Goal: Information Seeking & Learning: Learn about a topic

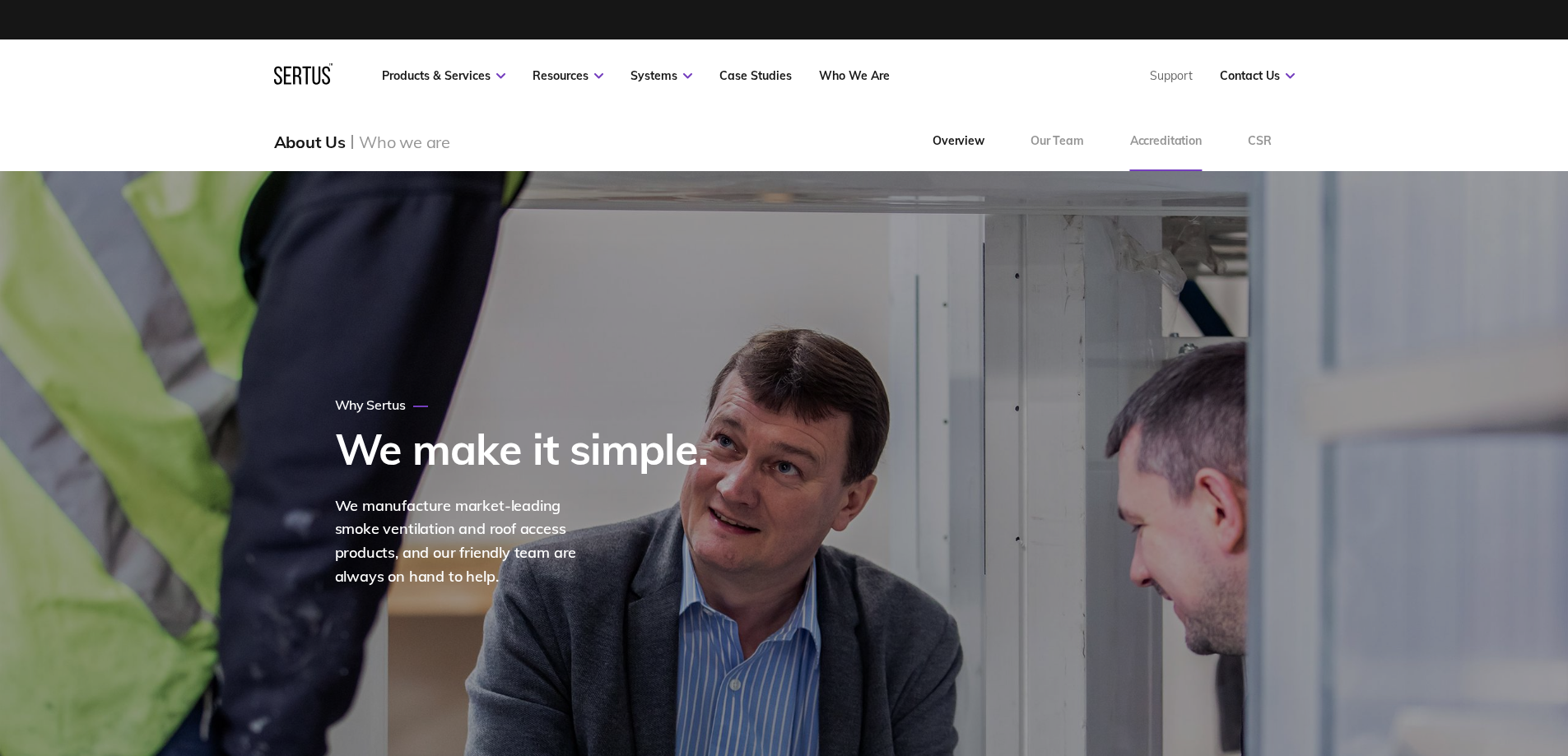
click at [1198, 143] on link "Accreditation" at bounding box center [1165, 142] width 118 height 59
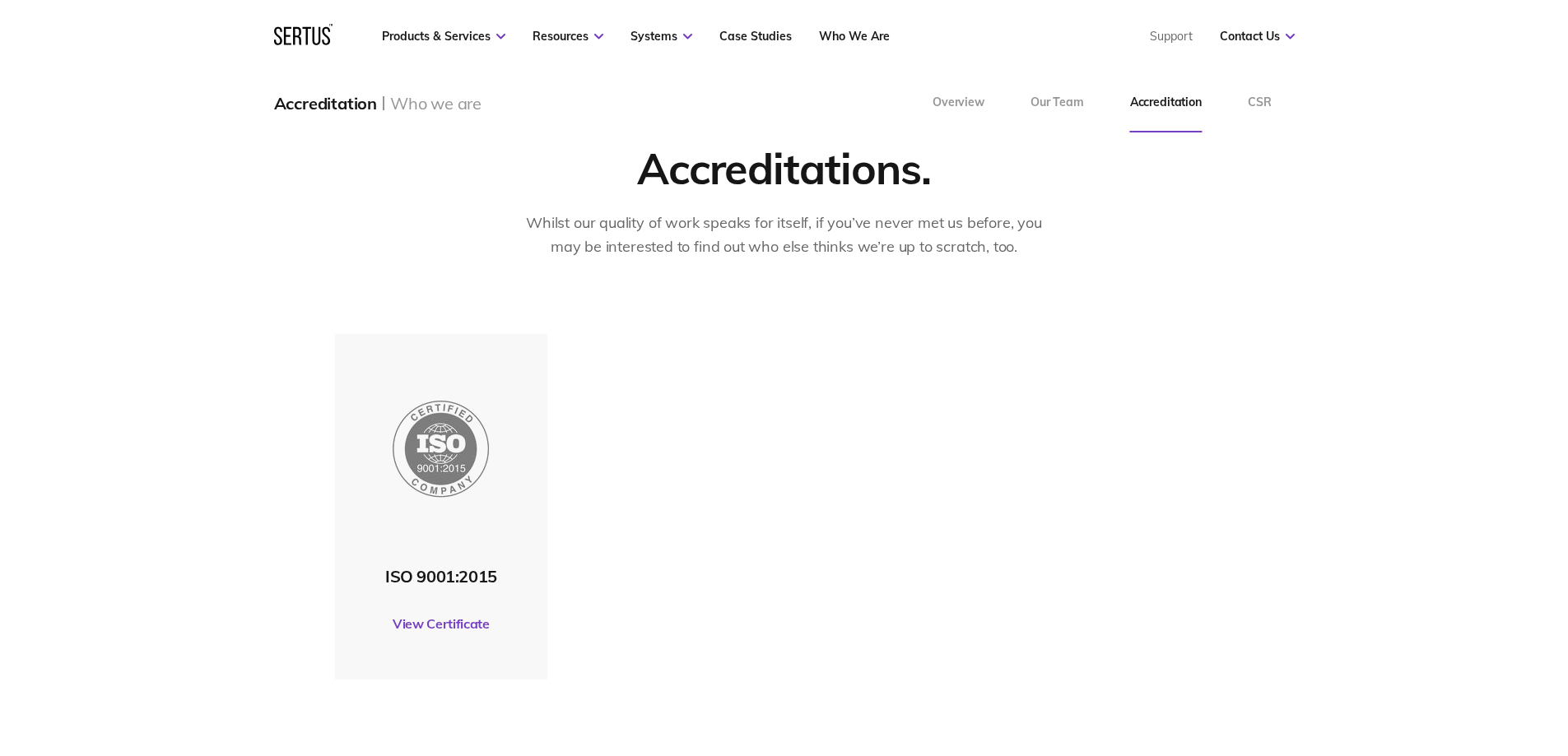
scroll to position [83, 0]
click at [690, 399] on div "ISO 9001:2015 View Certificate" at bounding box center [785, 508] width 899 height 345
drag, startPoint x: 505, startPoint y: 581, endPoint x: 384, endPoint y: 584, distance: 121.0
click at [384, 584] on div "ISO 9001:2015" at bounding box center [441, 578] width 196 height 21
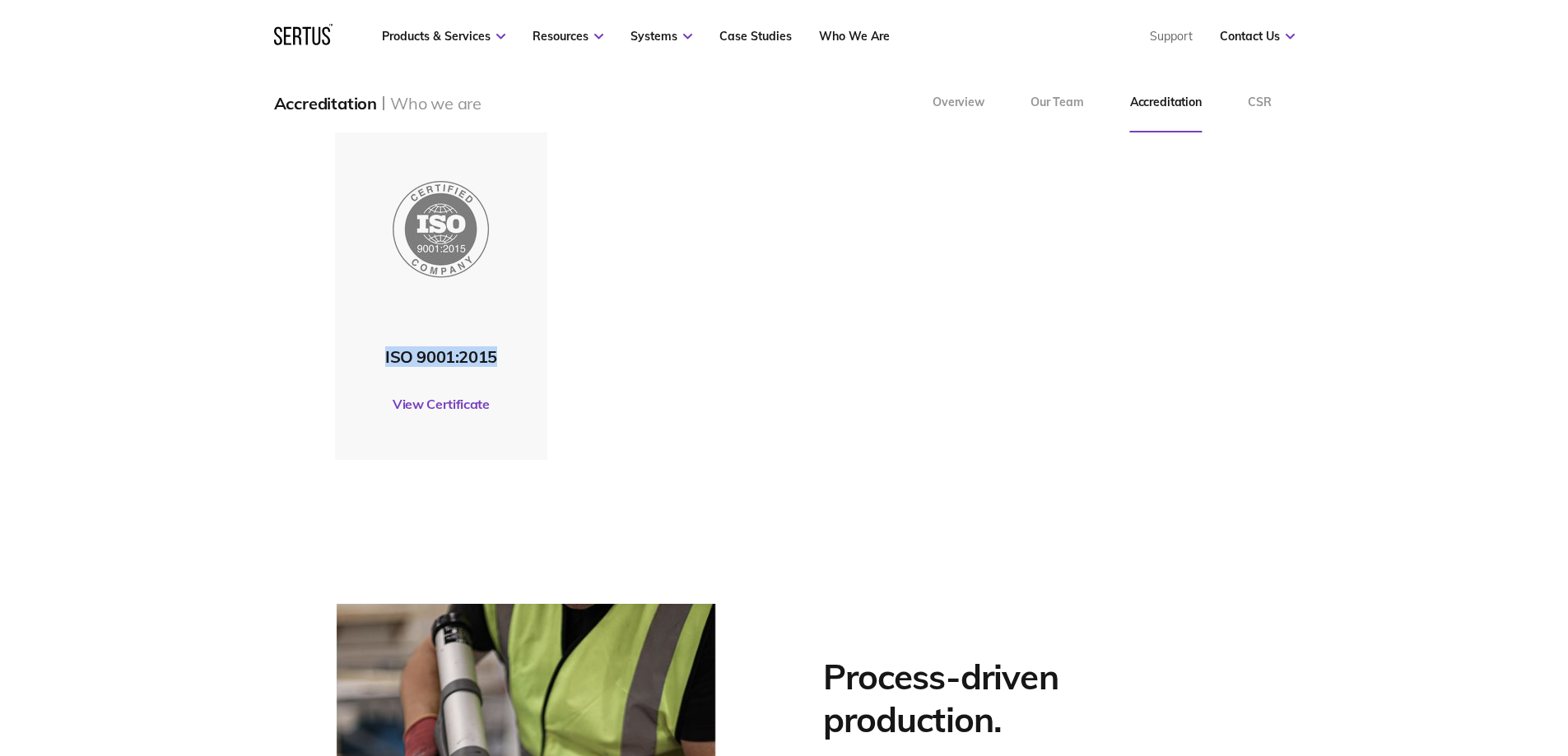
scroll to position [0, 0]
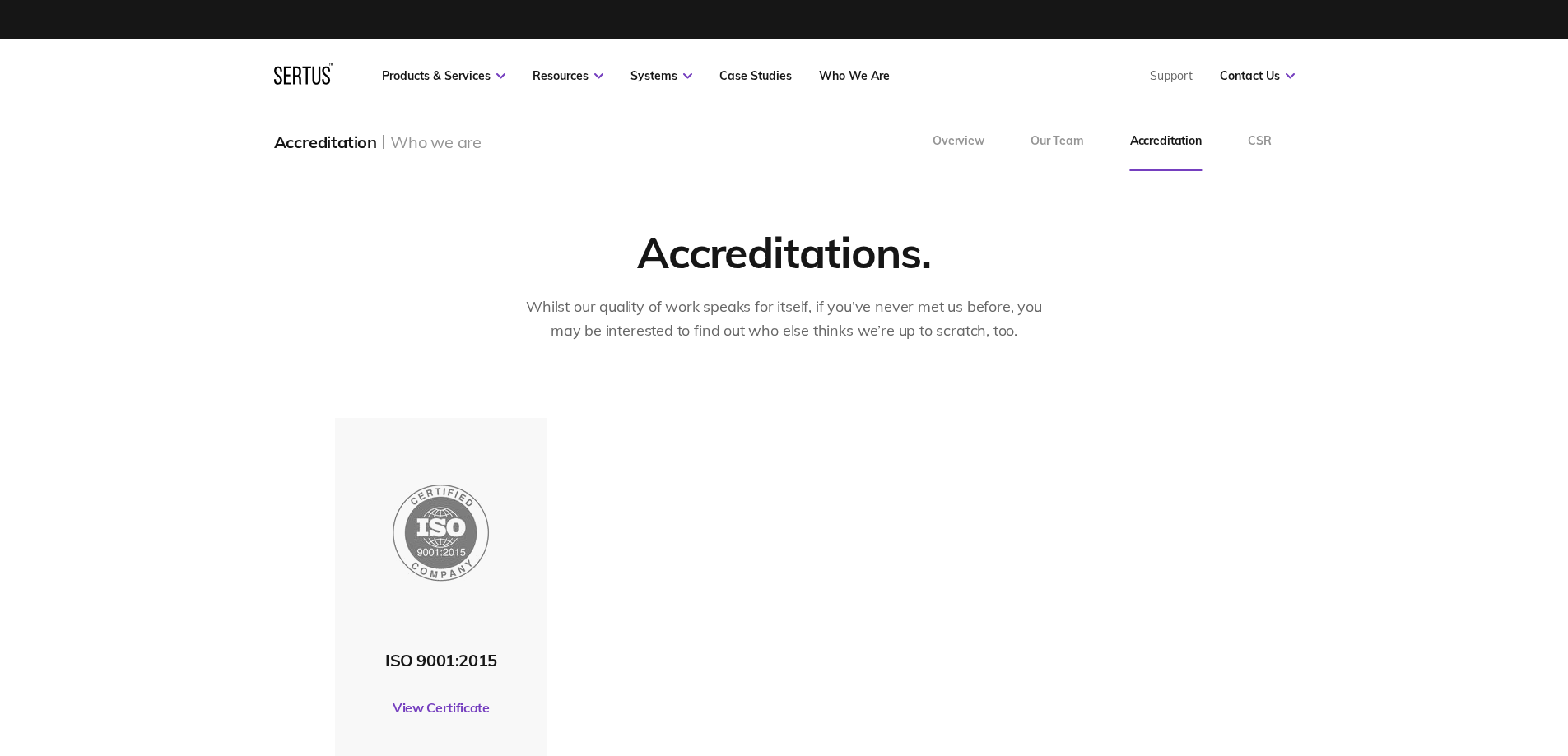
click at [298, 419] on div "ISO 9001:2015 View Certificate" at bounding box center [784, 621] width 1568 height 407
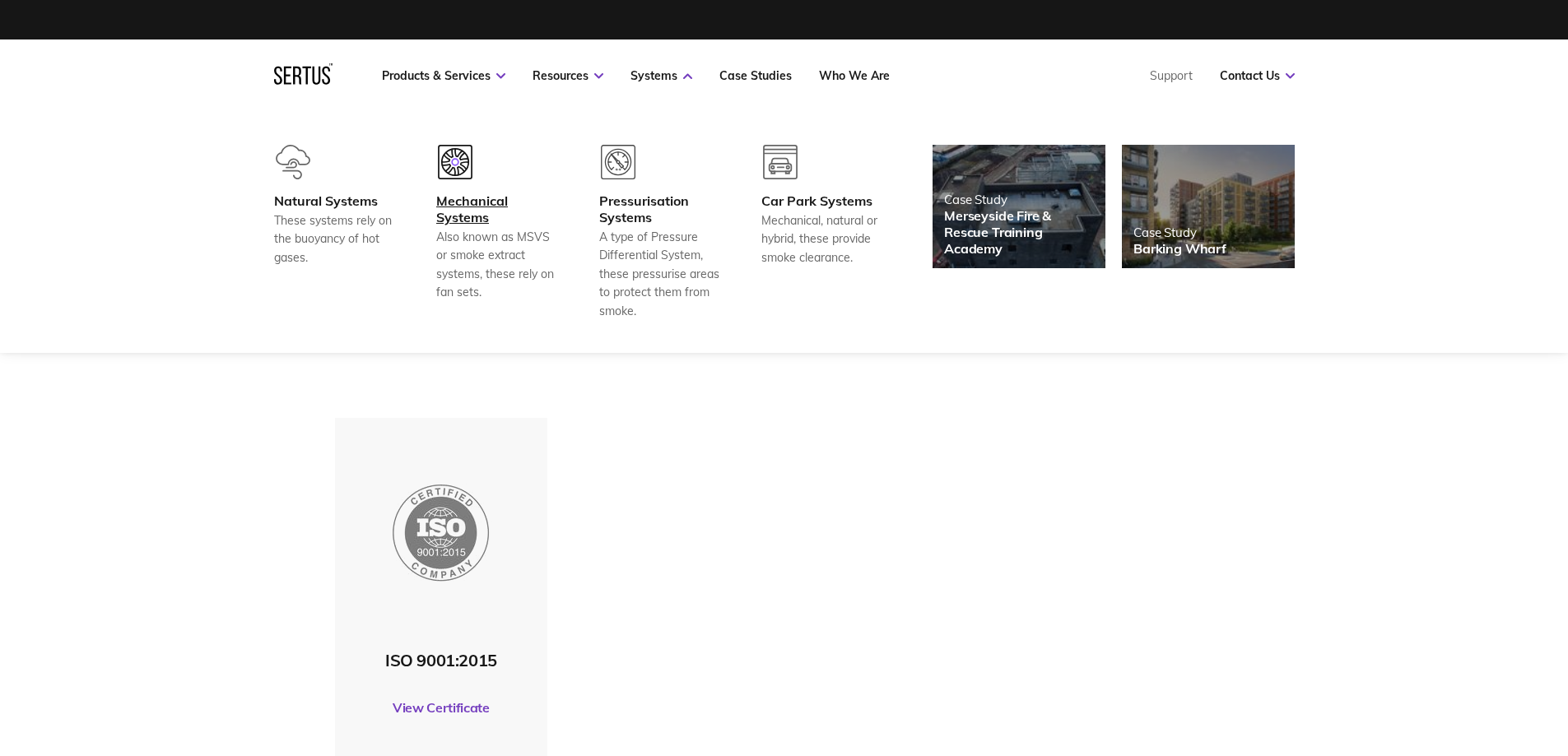
click at [480, 213] on div "Mechanical Systems" at bounding box center [497, 209] width 122 height 33
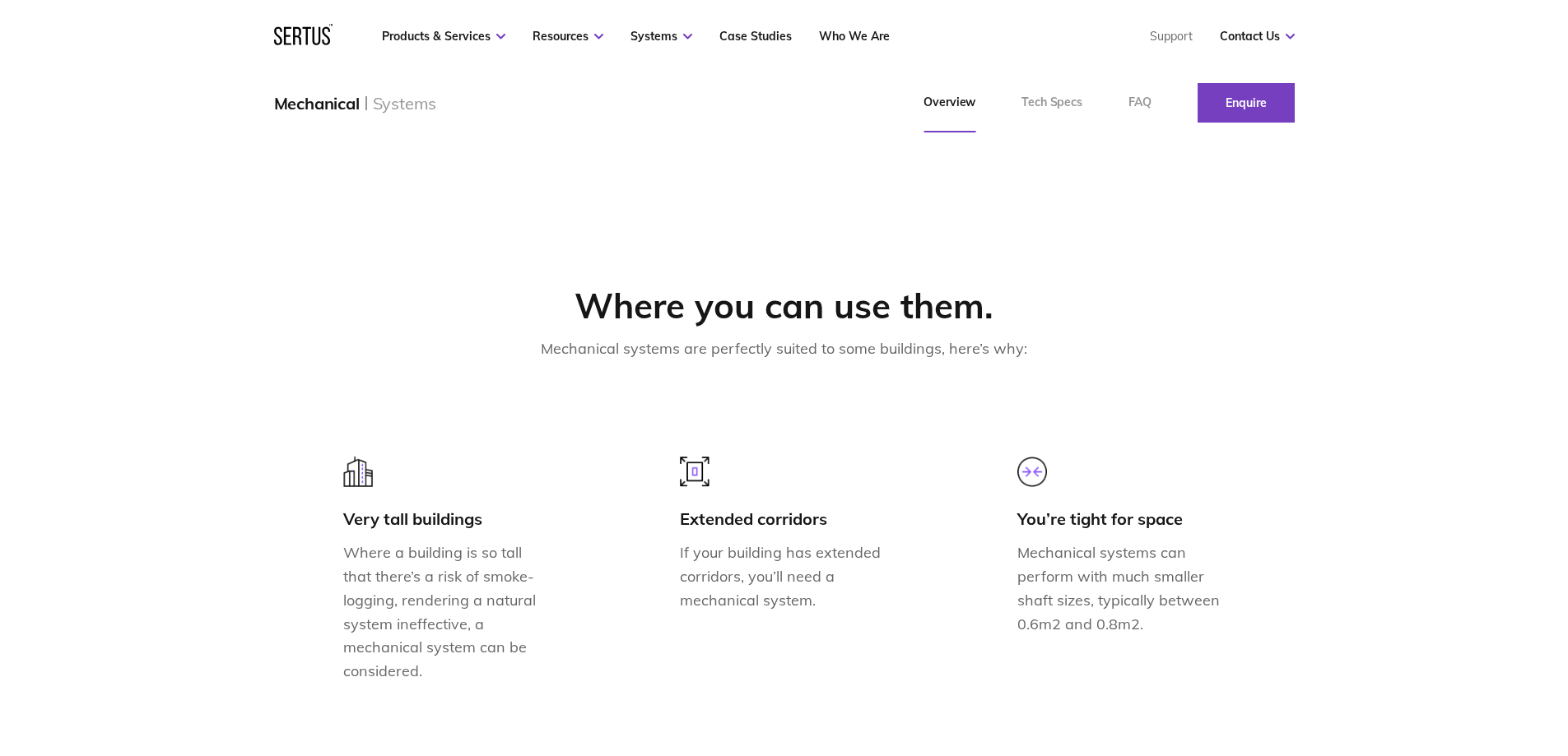
scroll to position [1340, 0]
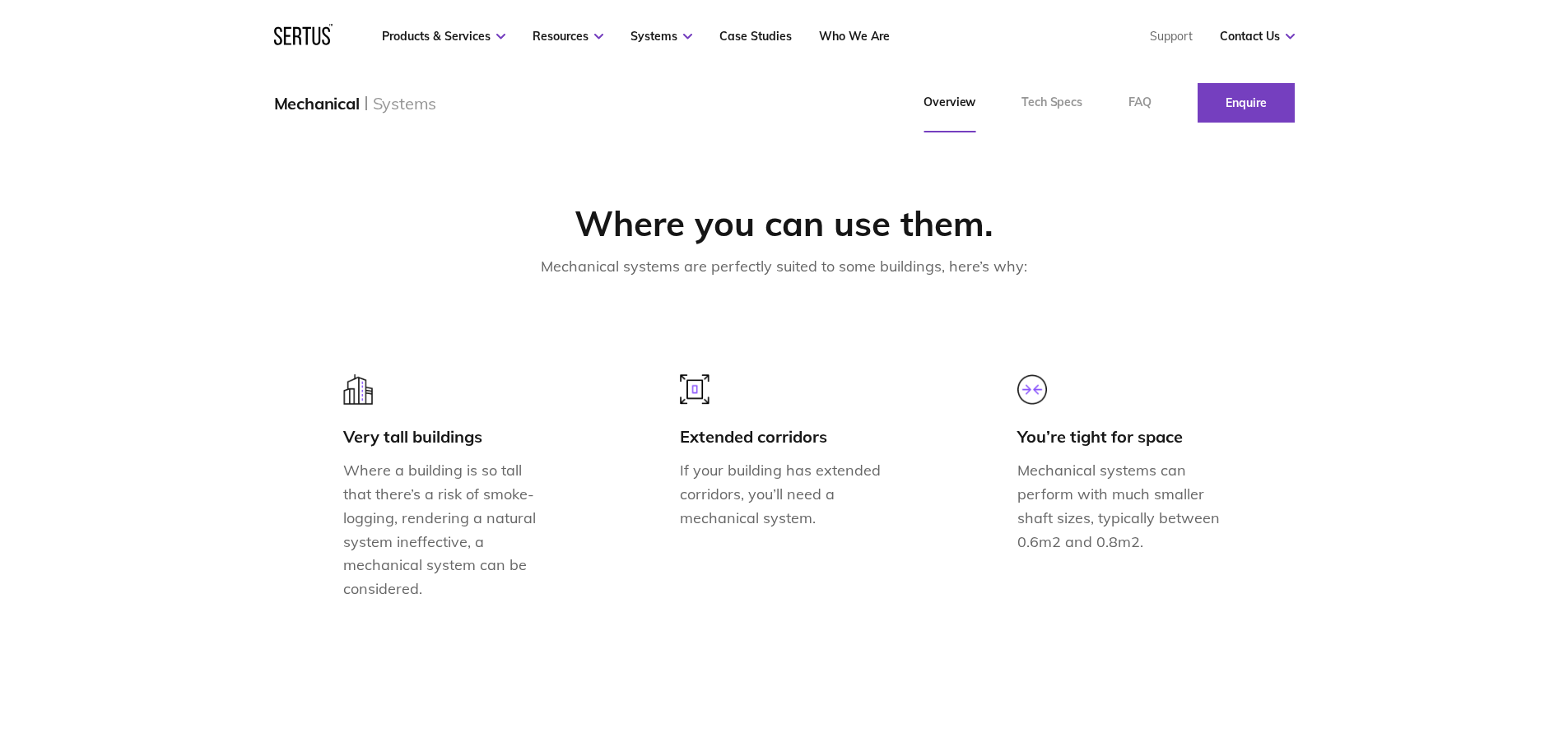
click at [231, 515] on div "Where you can use them. Mechanical systems are perfectly suited to some buildin…" at bounding box center [784, 413] width 1568 height 543
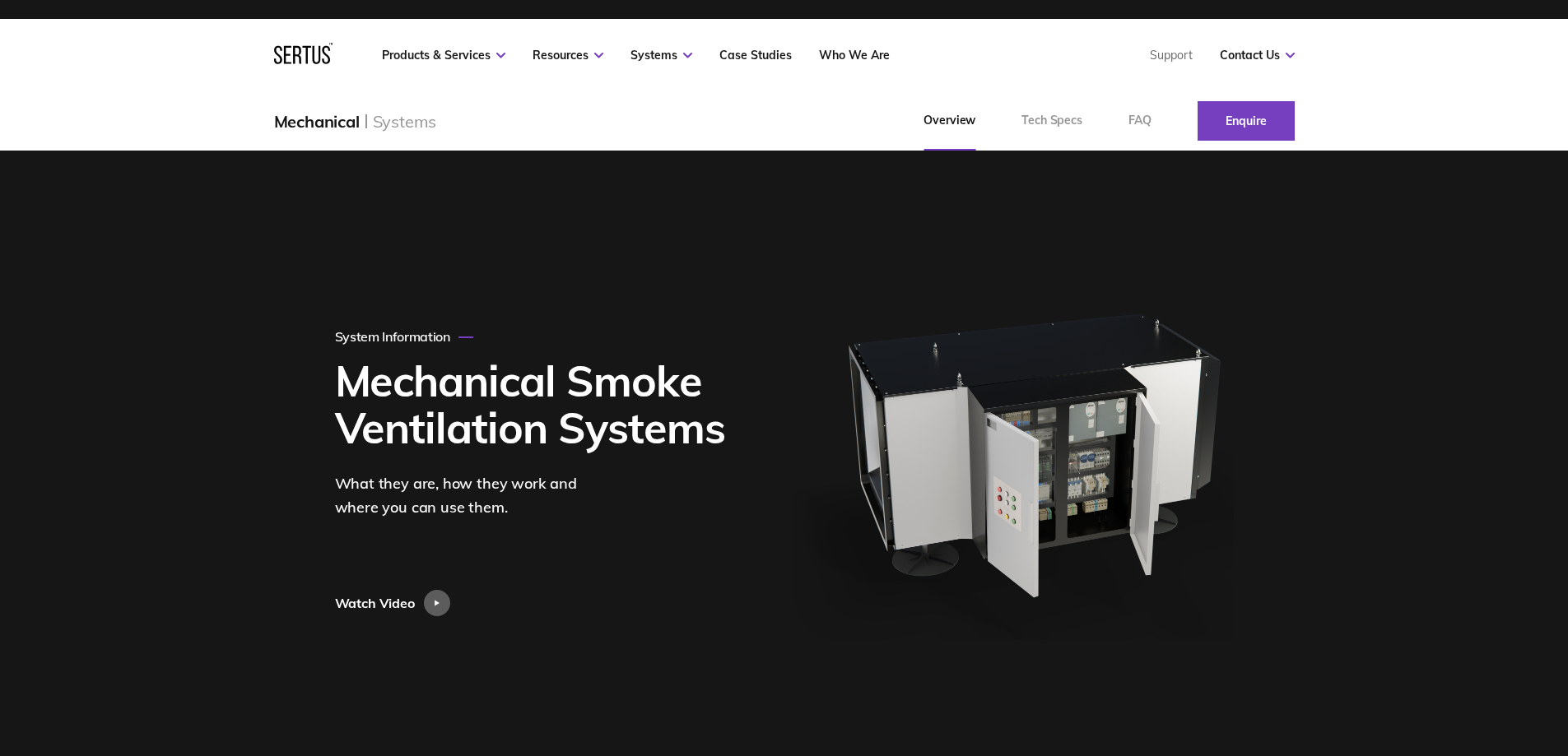
scroll to position [0, 0]
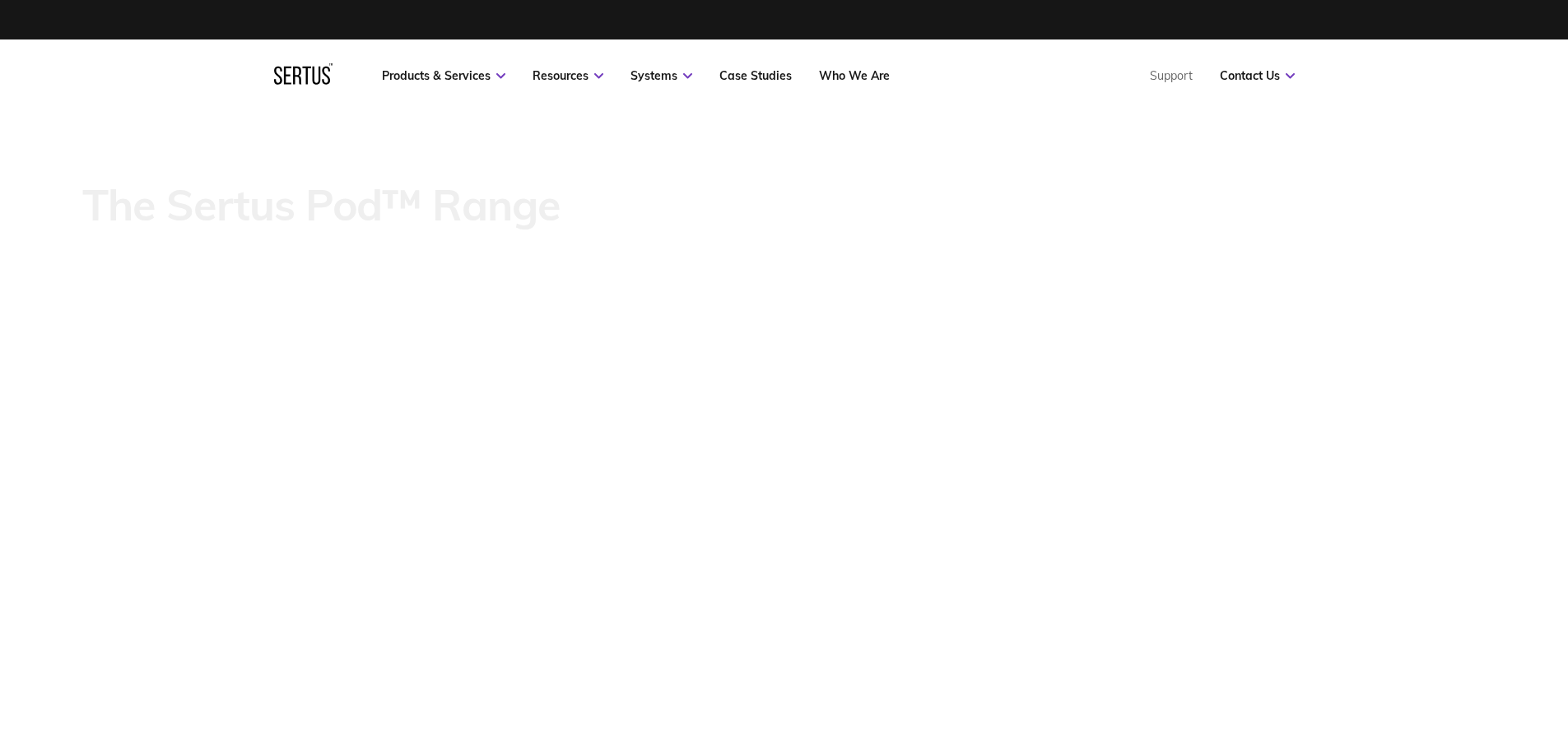
drag, startPoint x: 86, startPoint y: 209, endPoint x: 575, endPoint y: 203, distance: 489.0
click at [575, 203] on div "The Sertus Pod™ Range" at bounding box center [784, 414] width 1568 height 605
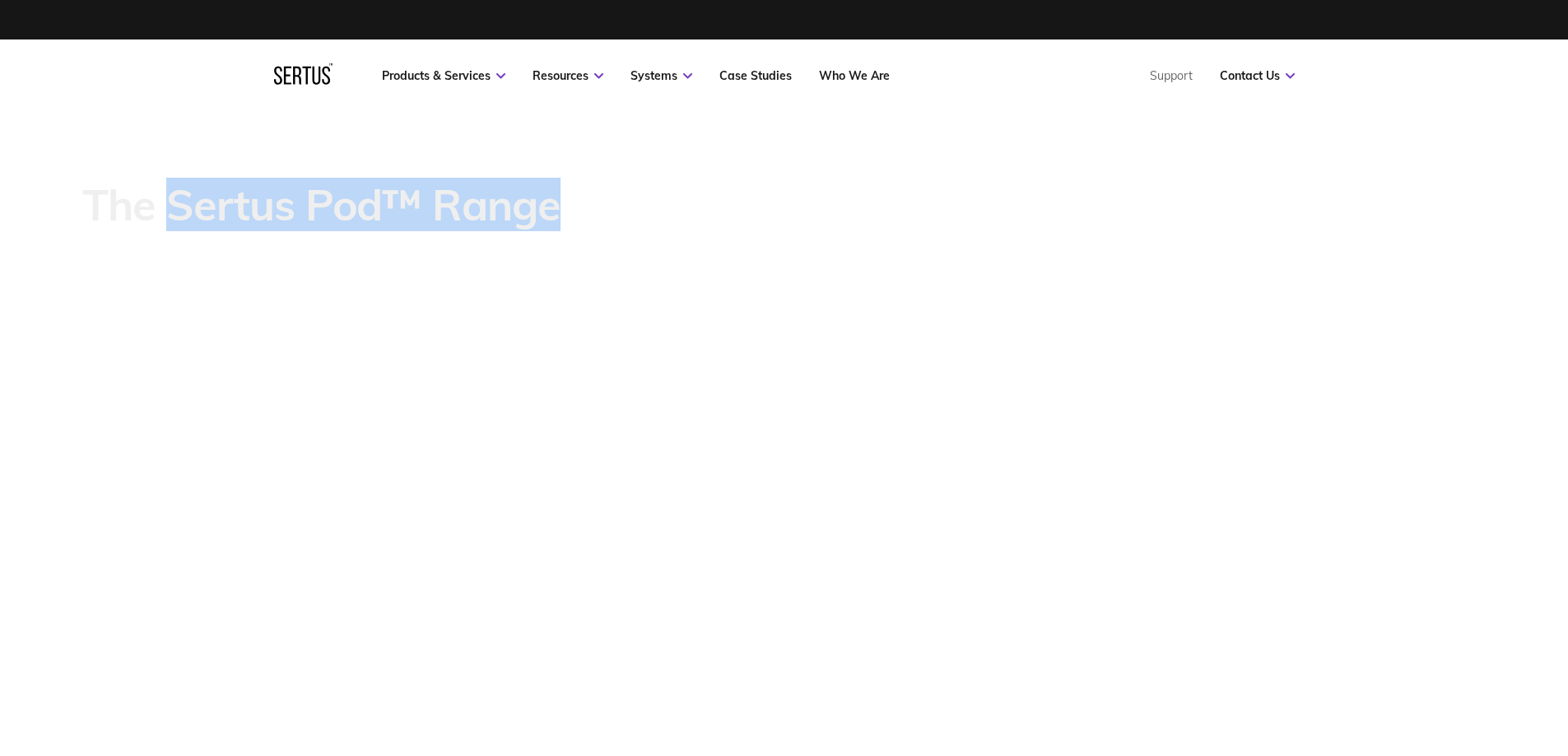
drag, startPoint x: 557, startPoint y: 211, endPoint x: 175, endPoint y: 207, distance: 382.0
click at [175, 207] on p "The Sertus Pod™ Range" at bounding box center [321, 204] width 478 height 46
copy p "Sertus Pod™ Range"
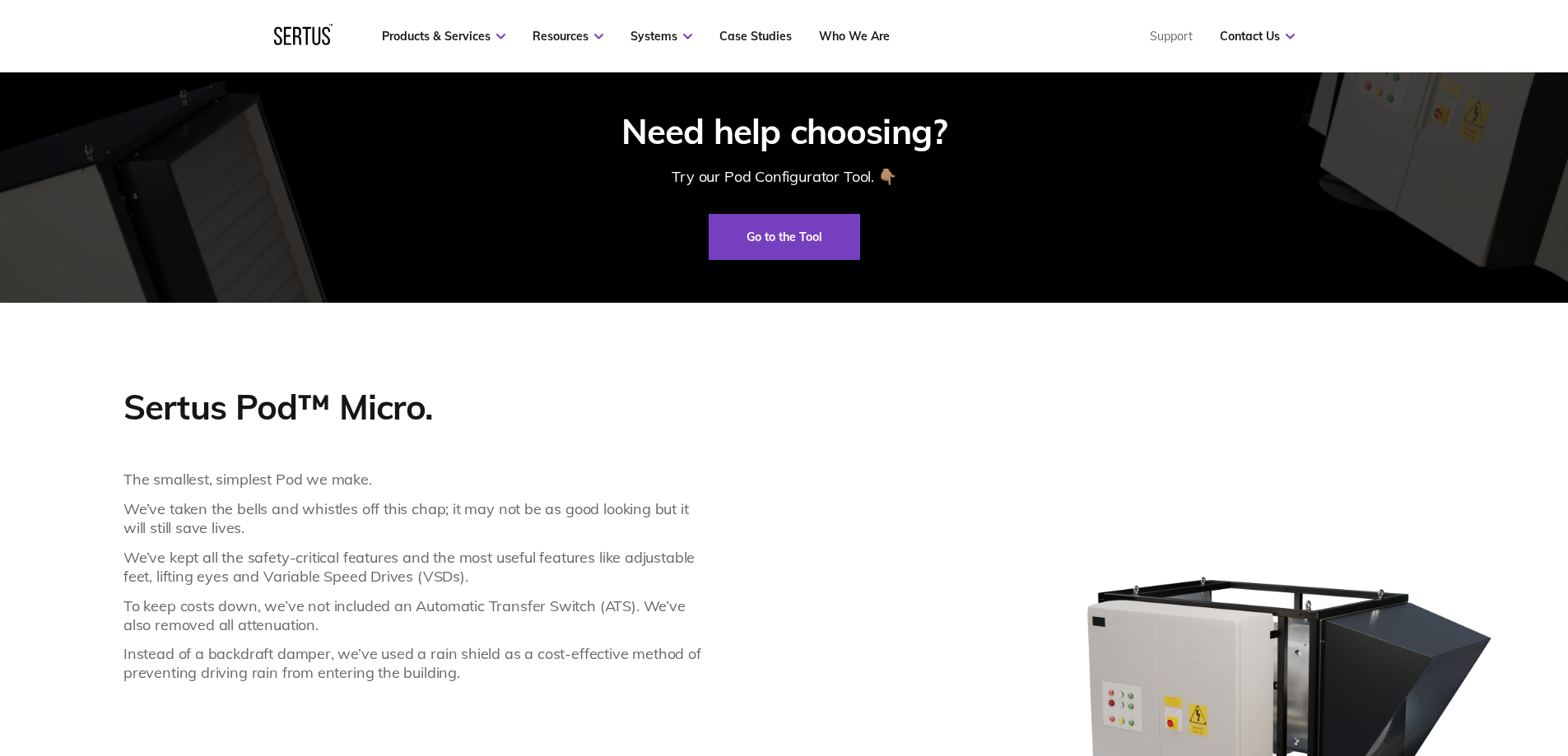
scroll to position [1037, 0]
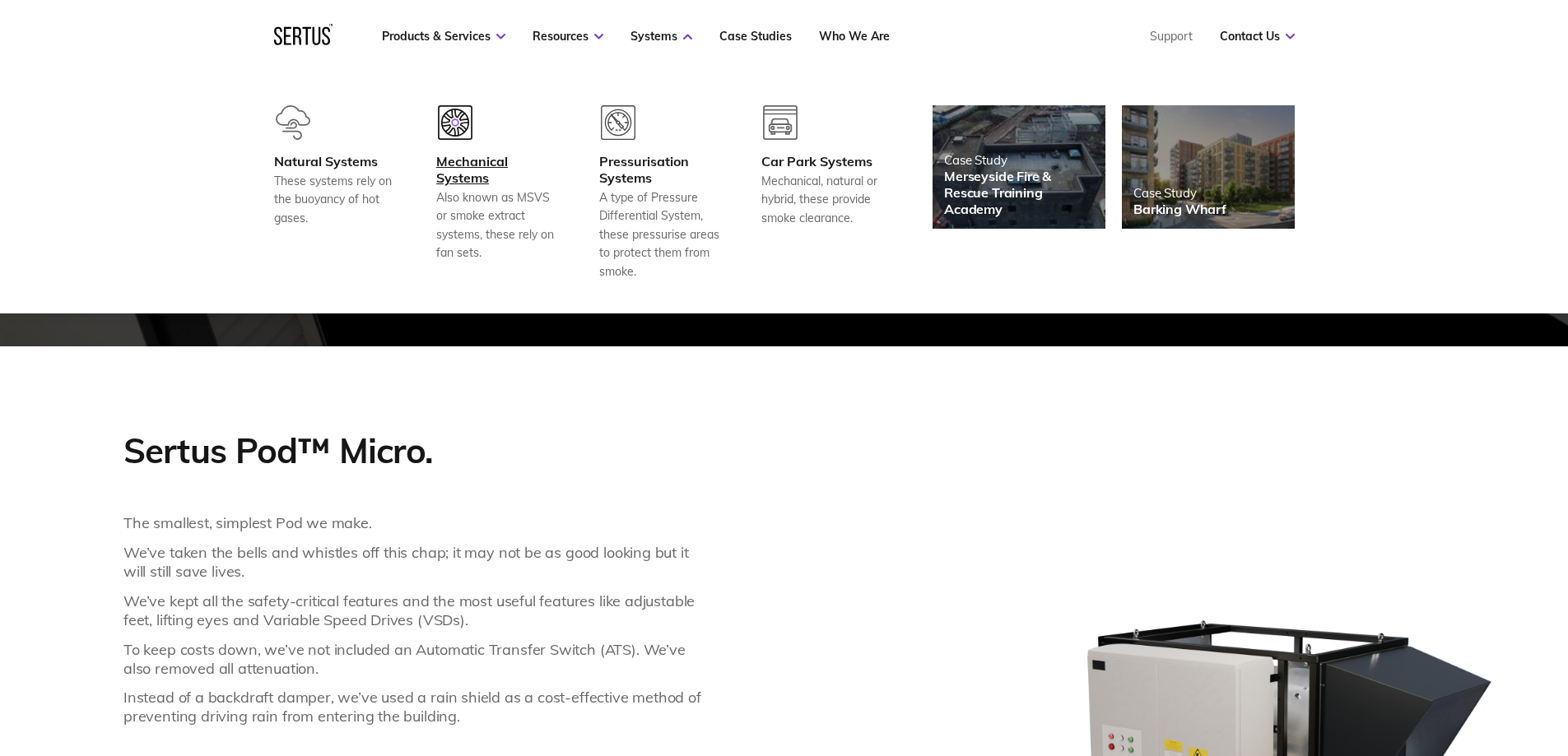
click at [474, 182] on div "Mechanical Systems" at bounding box center [497, 169] width 122 height 33
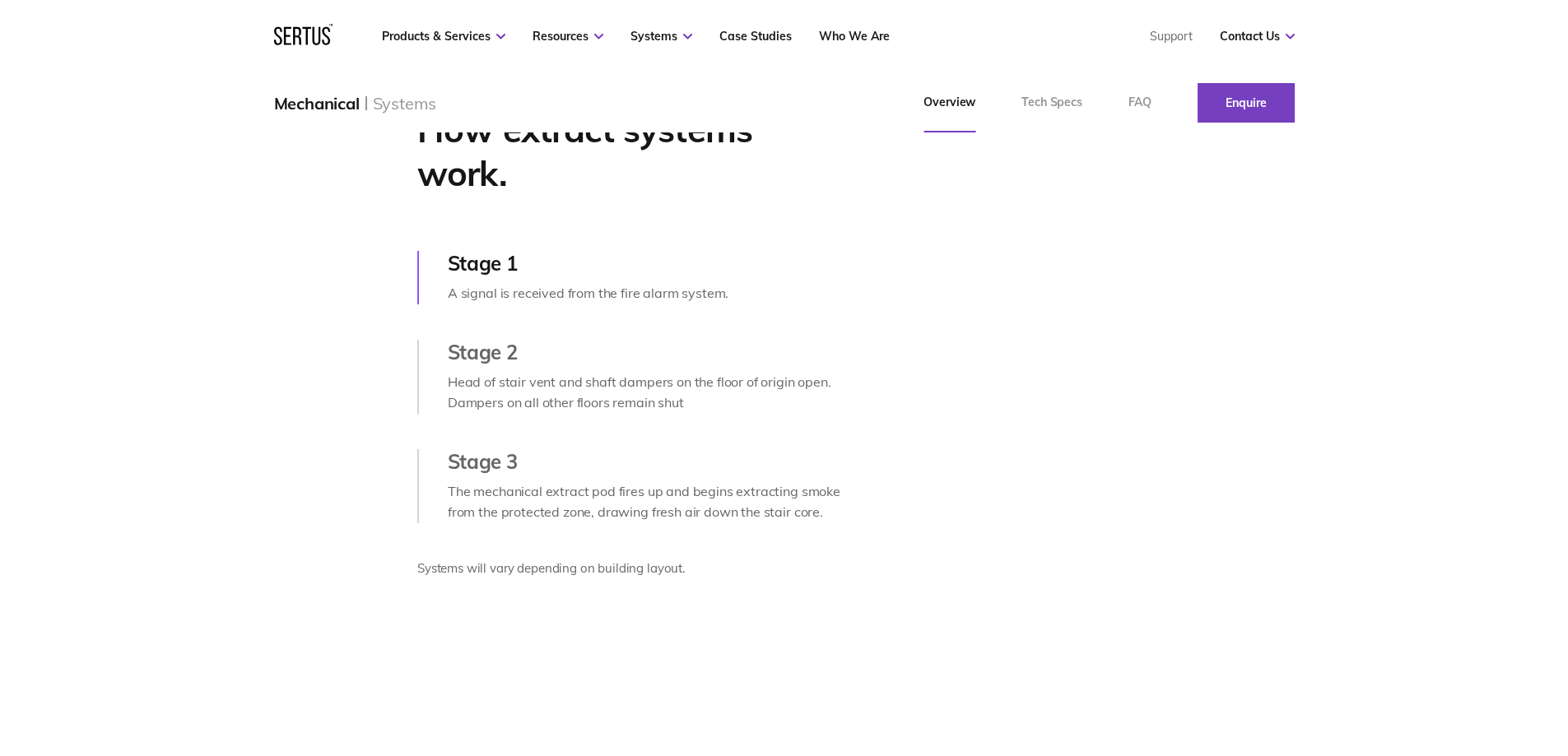
scroll to position [823, 0]
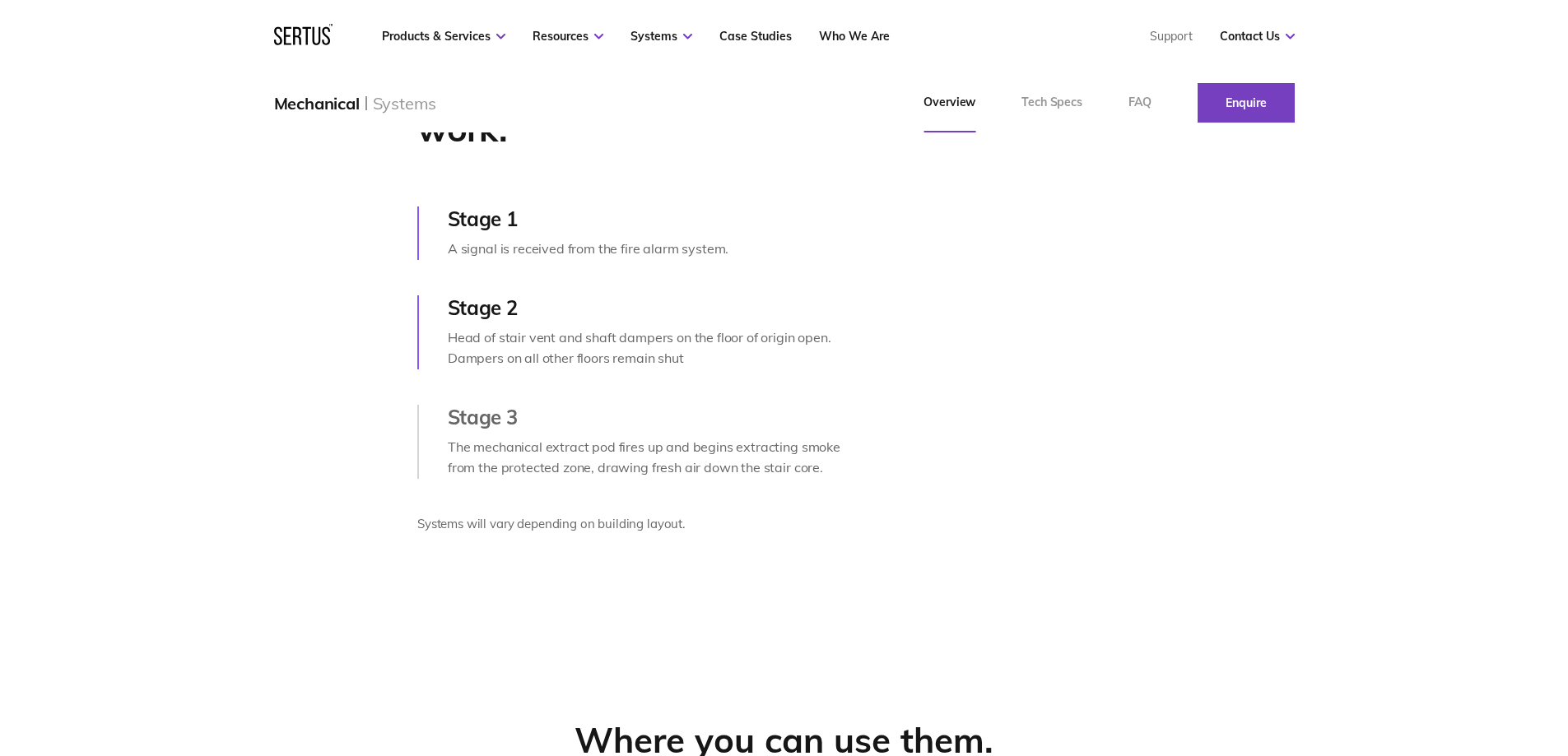
click at [125, 441] on div "How extract systems work. Stage 1 A signal is received from the fire alarm syst…" at bounding box center [785, 304] width 1523 height 625
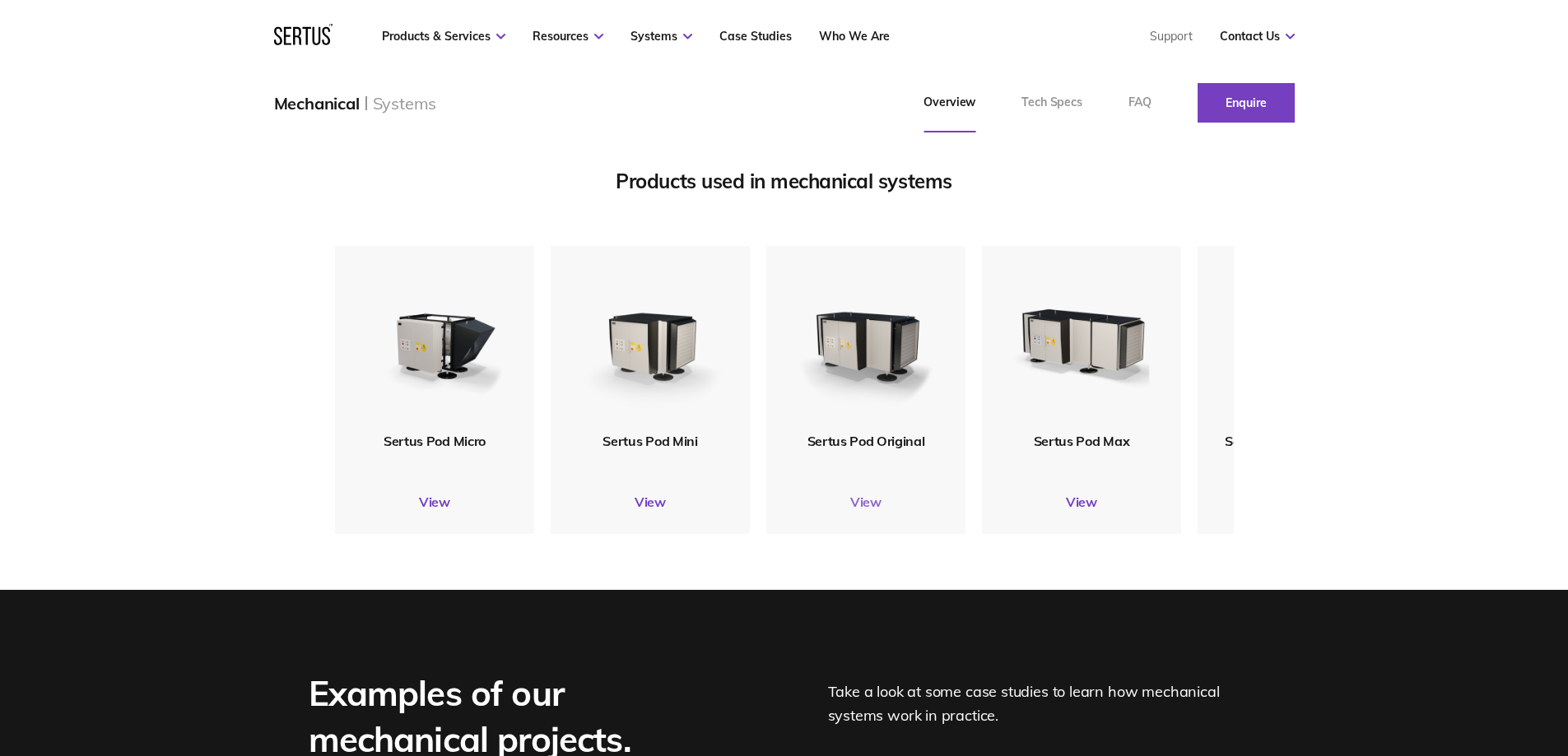
scroll to position [1976, 0]
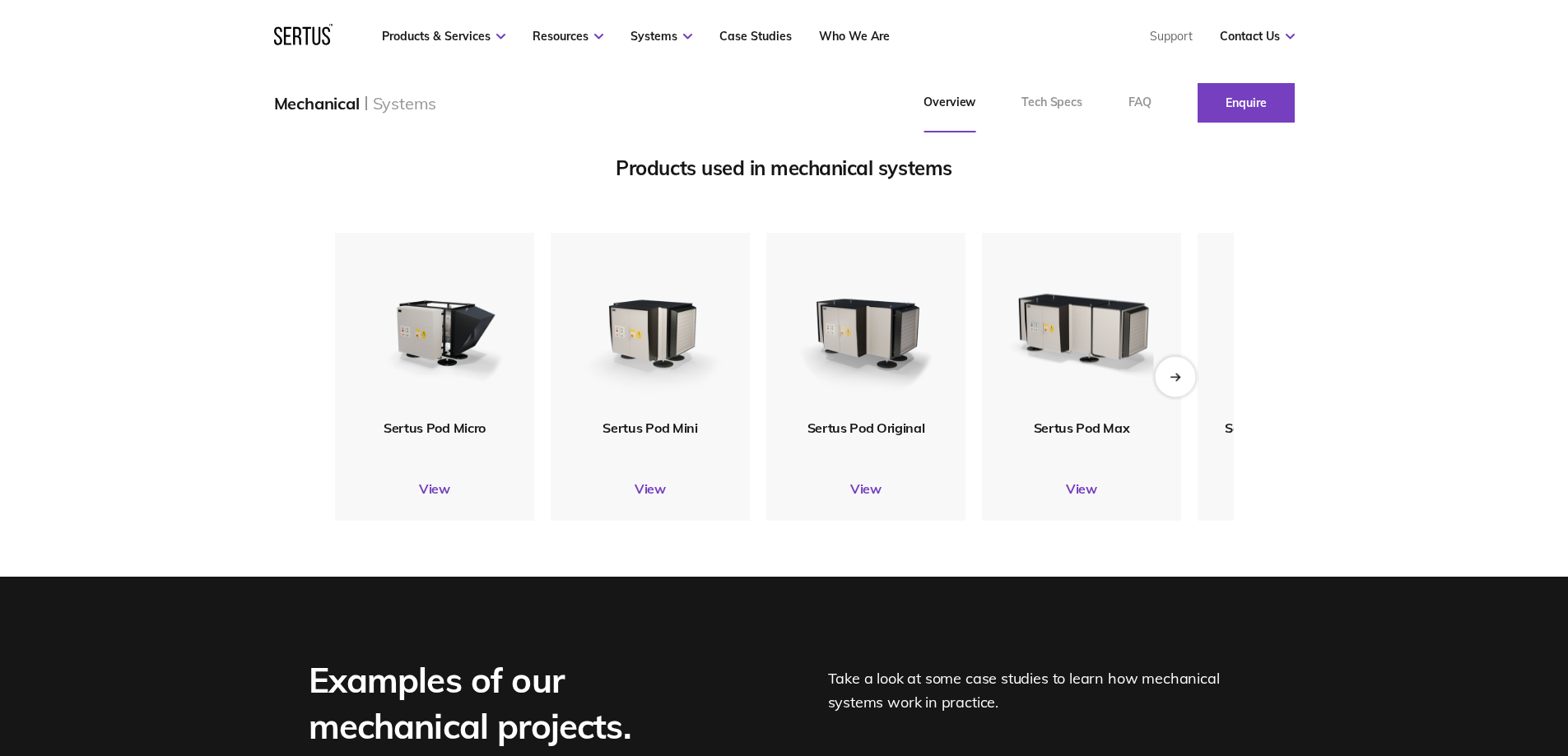
click at [1171, 396] on div "Next slide" at bounding box center [1175, 376] width 40 height 40
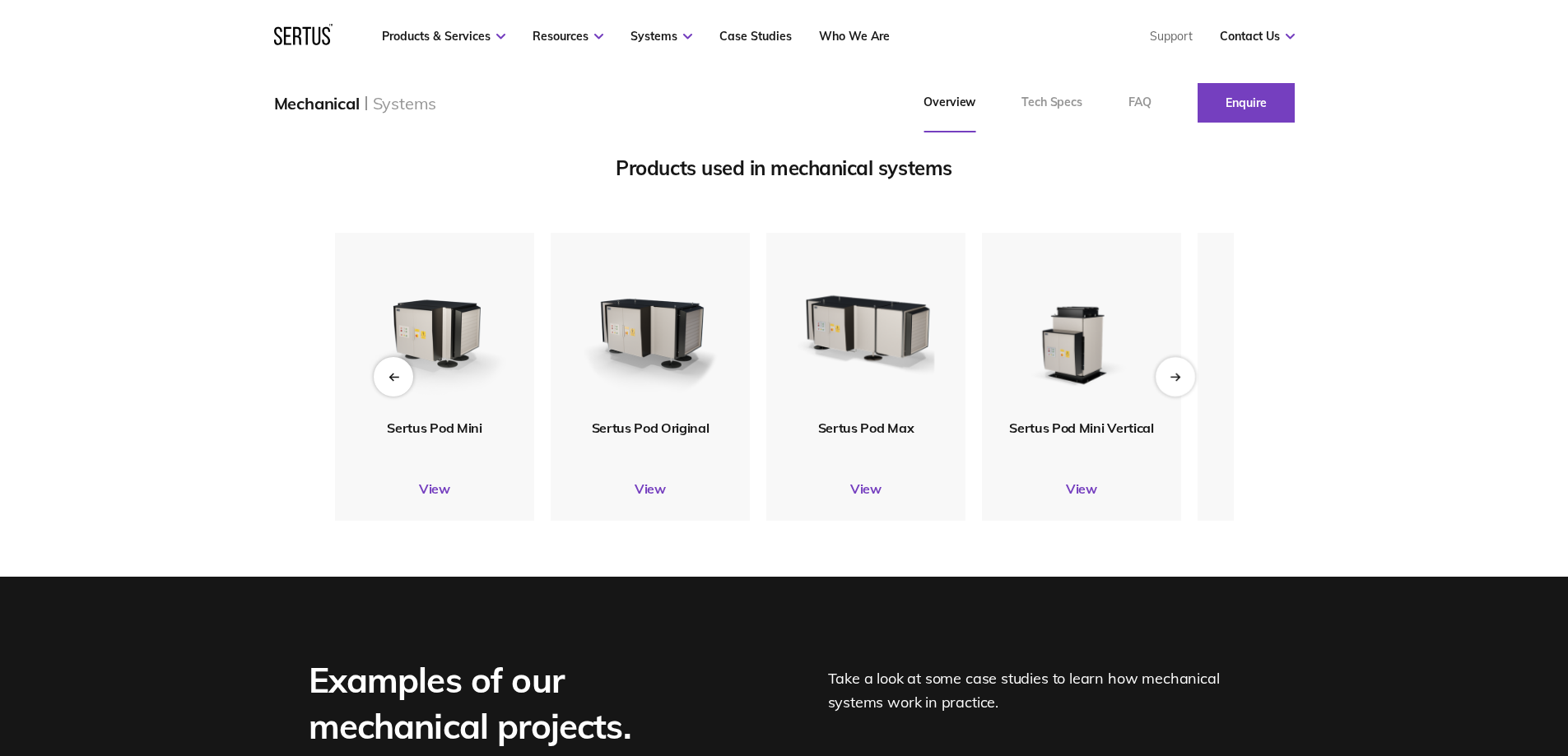
click at [906, 436] on span "Sertus Pod Max" at bounding box center [865, 428] width 96 height 16
click at [869, 421] on img at bounding box center [866, 326] width 161 height 189
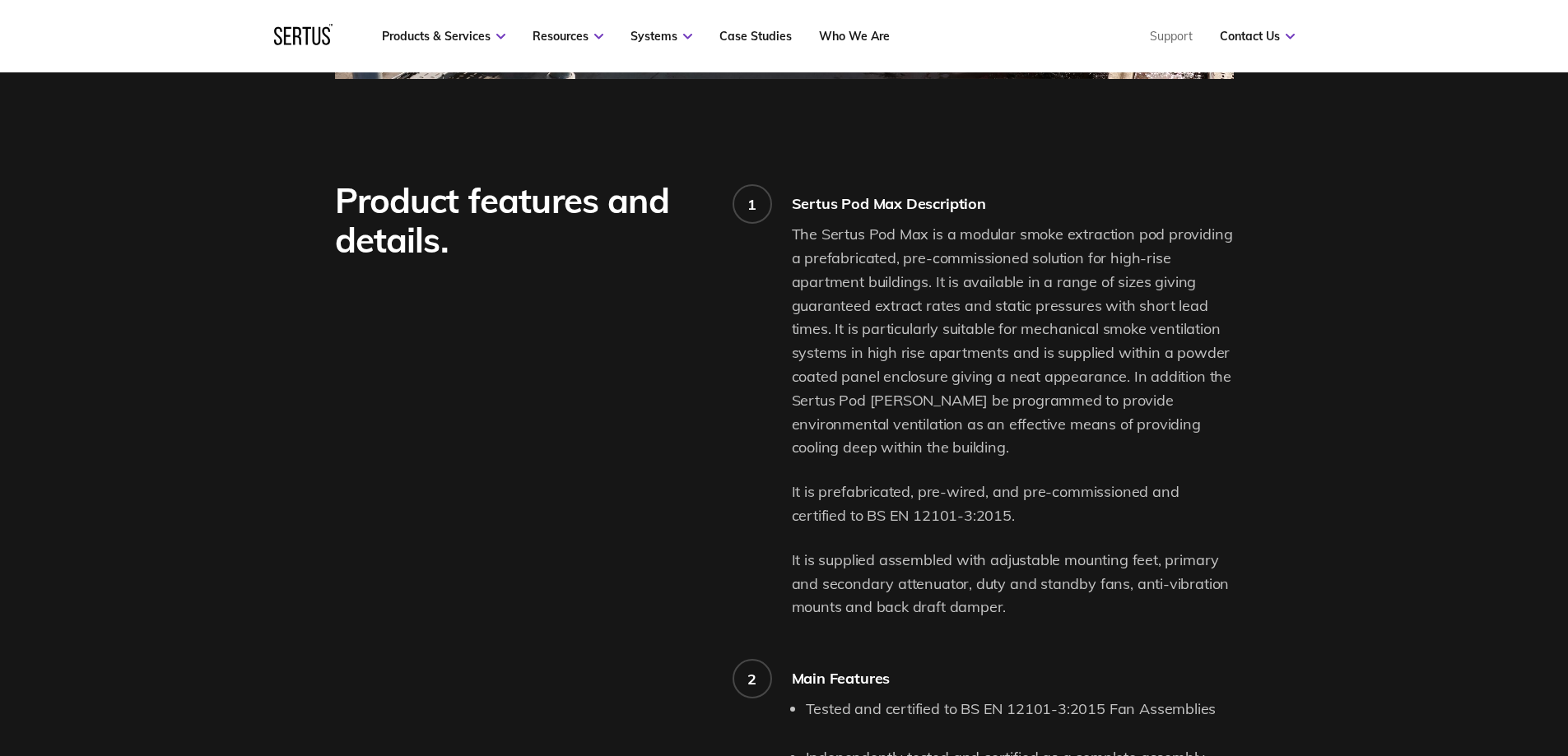
scroll to position [987, 0]
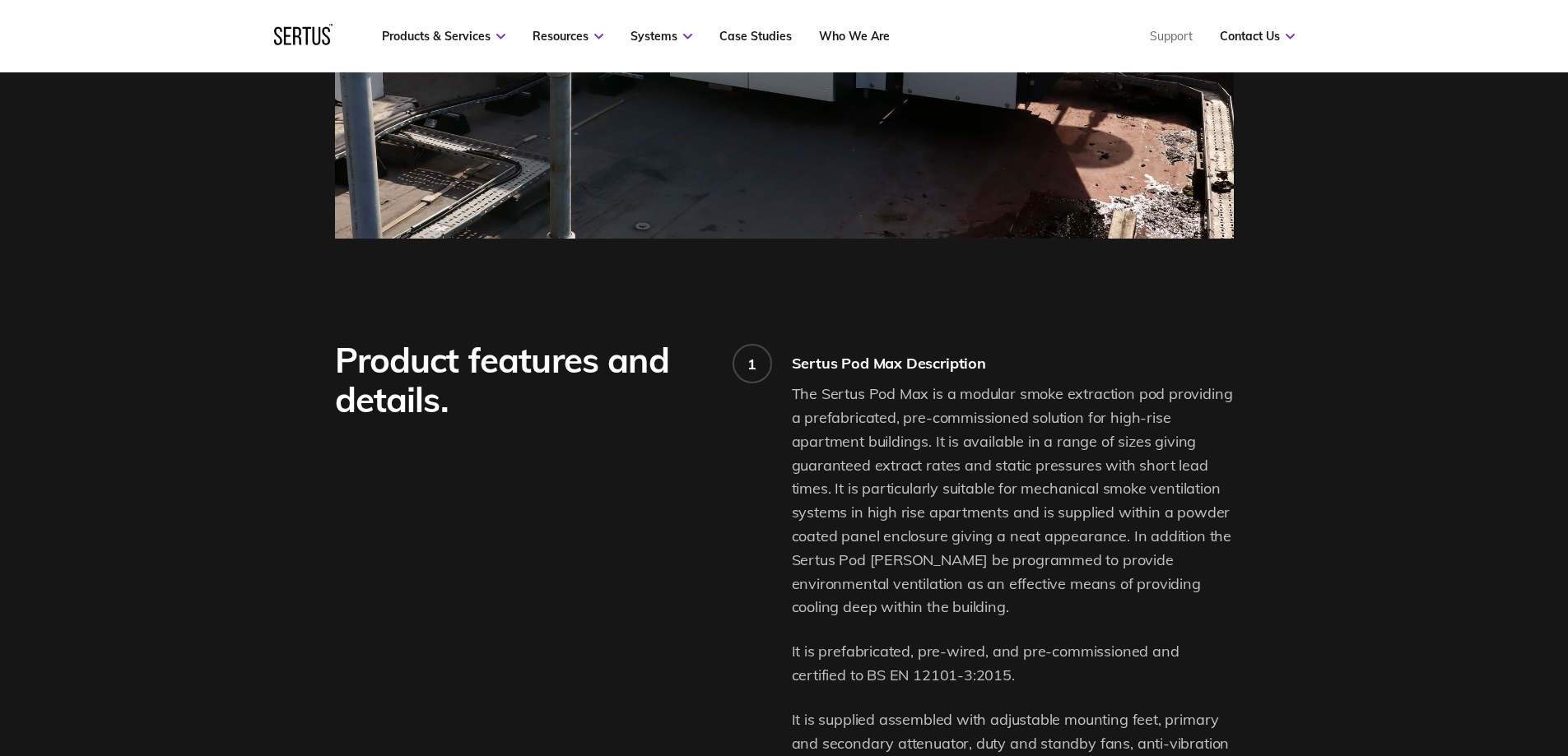
click at [756, 560] on div "Product features and details." at bounding box center [563, 755] width 457 height 830
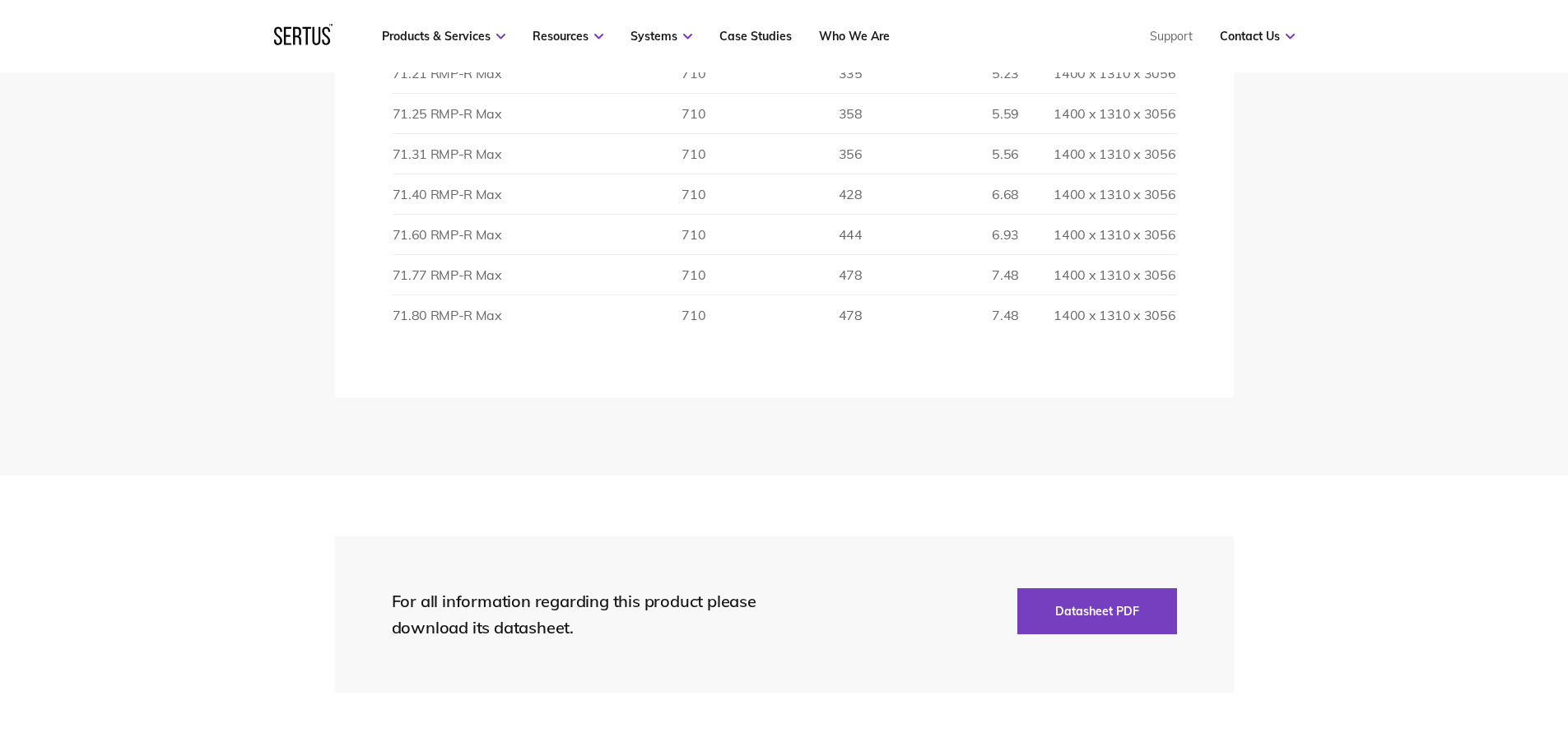
scroll to position [2963, 0]
click at [286, 491] on section "For all information regarding this product please download its datasheet. Datas…" at bounding box center [784, 610] width 1568 height 278
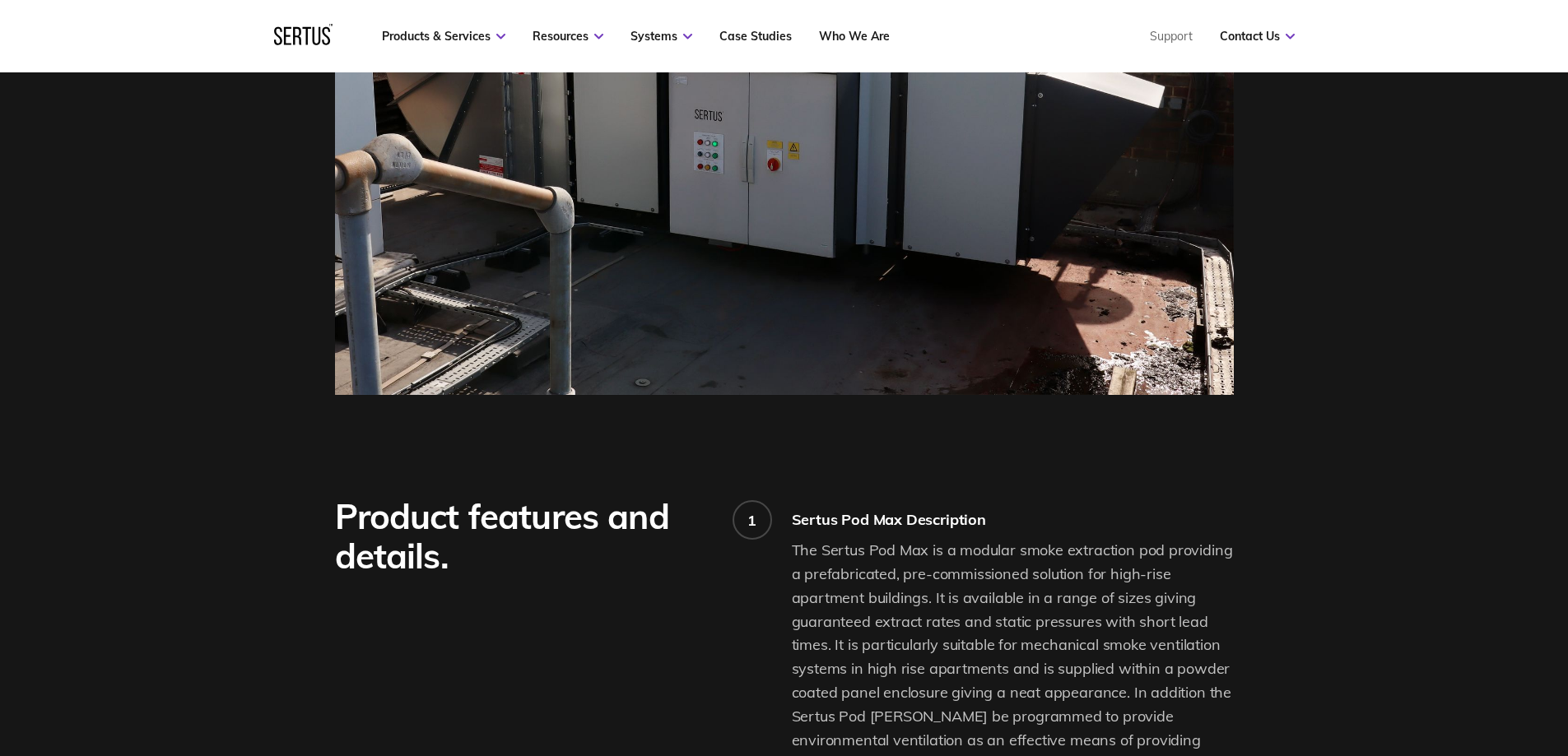
scroll to position [658, 0]
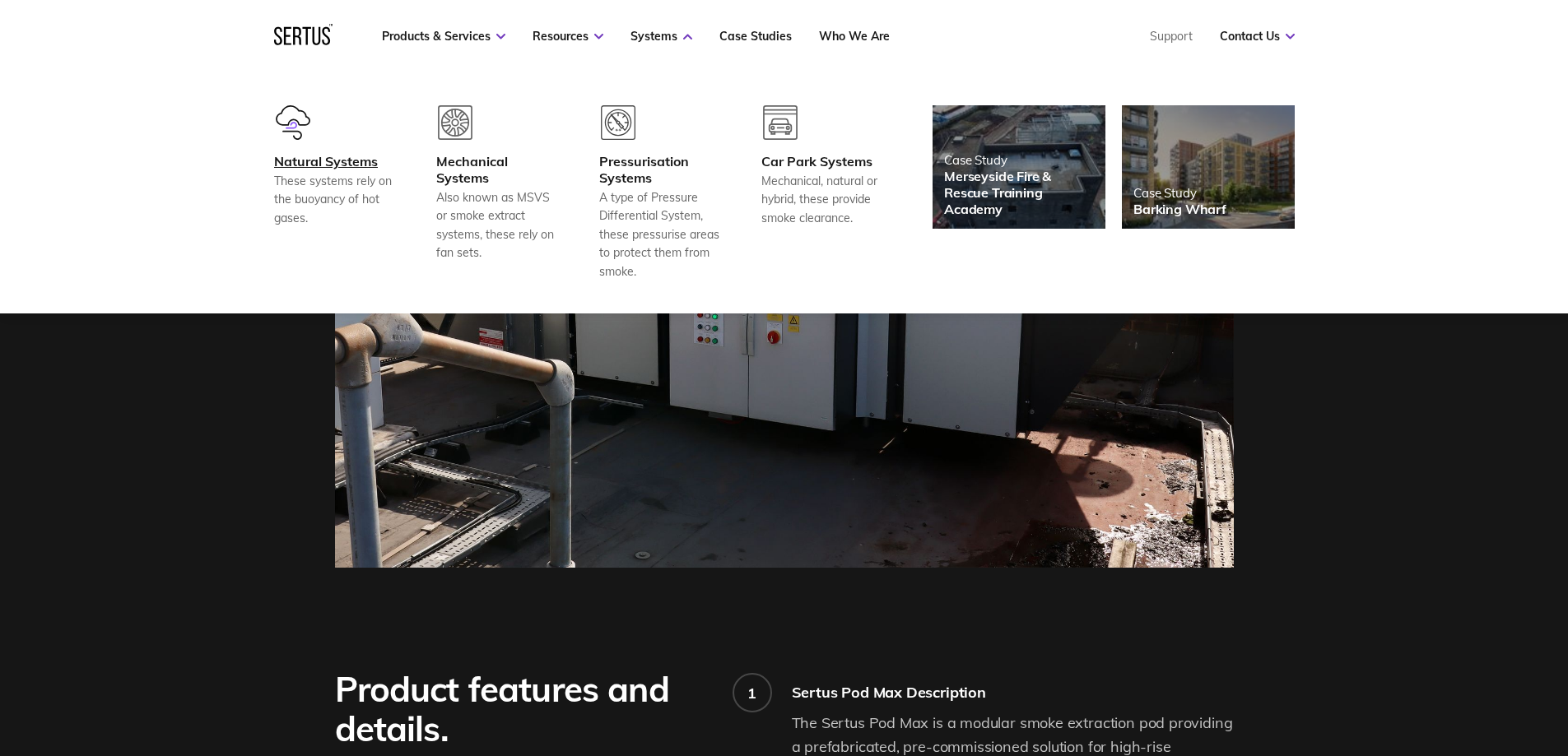
click at [339, 155] on div "Natural Systems" at bounding box center [335, 161] width 122 height 16
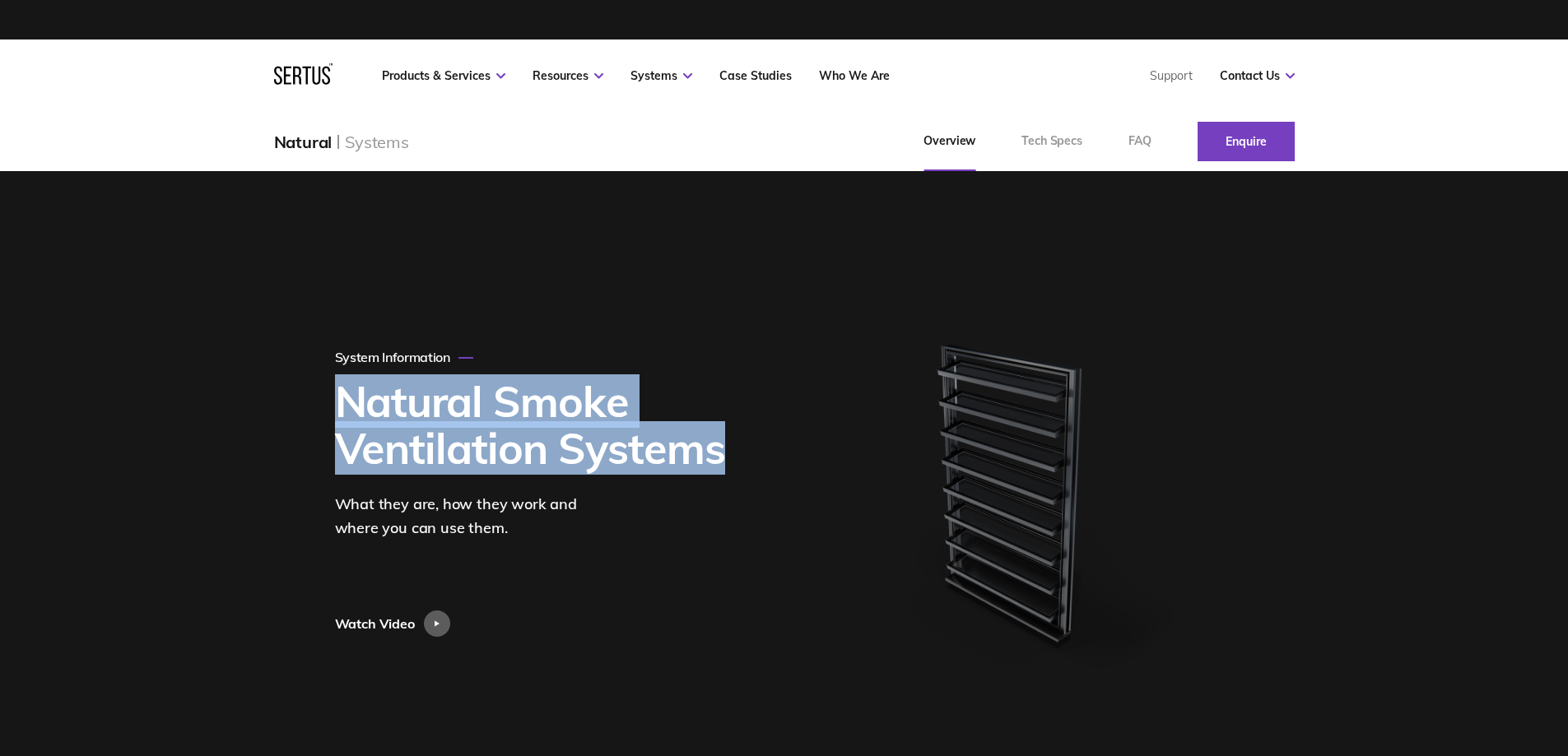
drag, startPoint x: 739, startPoint y: 456, endPoint x: 283, endPoint y: 406, distance: 458.7
click at [283, 406] on div "System Information Natural Smoke Ventilation Systems What they are, how they wo…" at bounding box center [784, 493] width 1568 height 644
copy h1 "Natural Smoke Ventilation Systems"
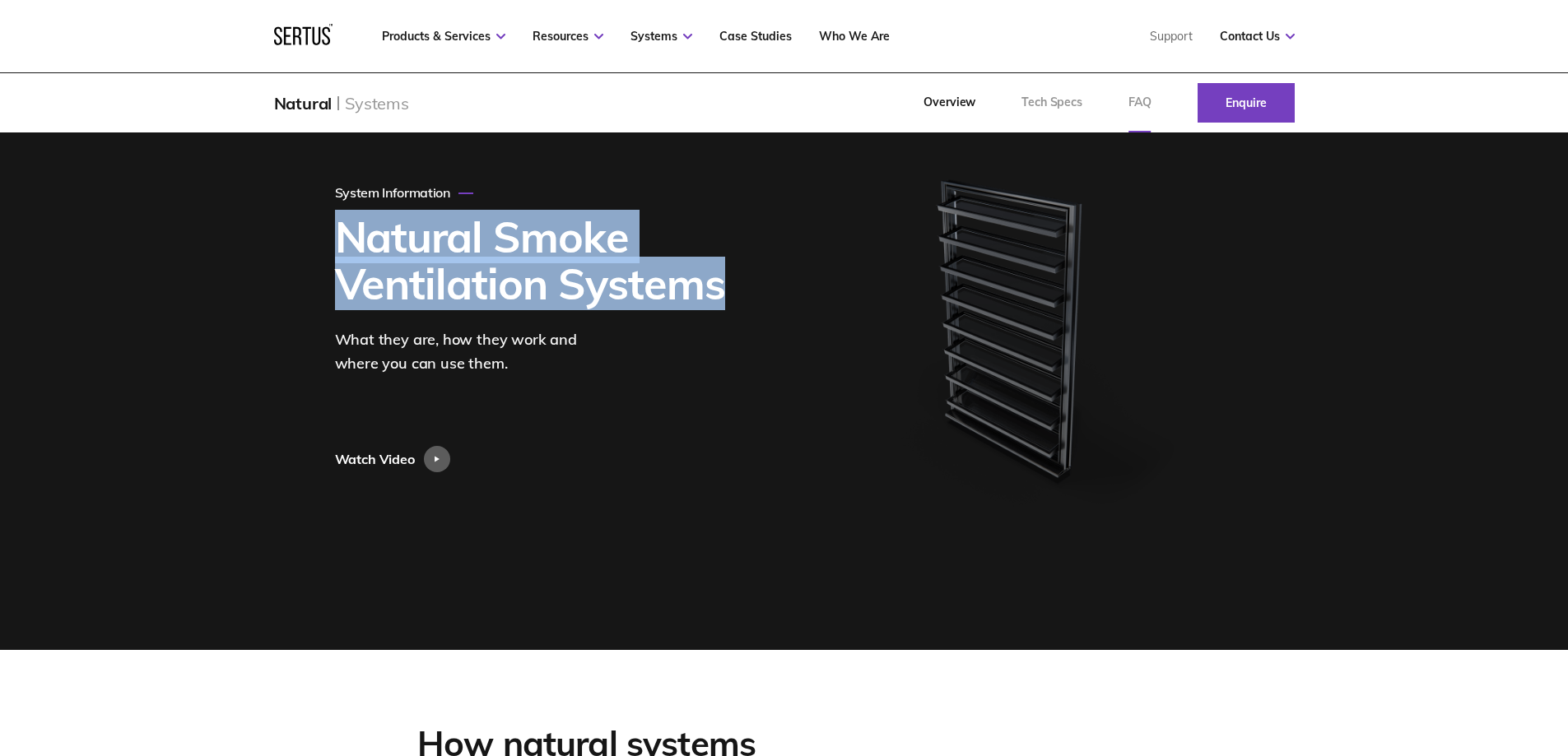
click at [1139, 105] on link "FAQ" at bounding box center [1140, 103] width 69 height 59
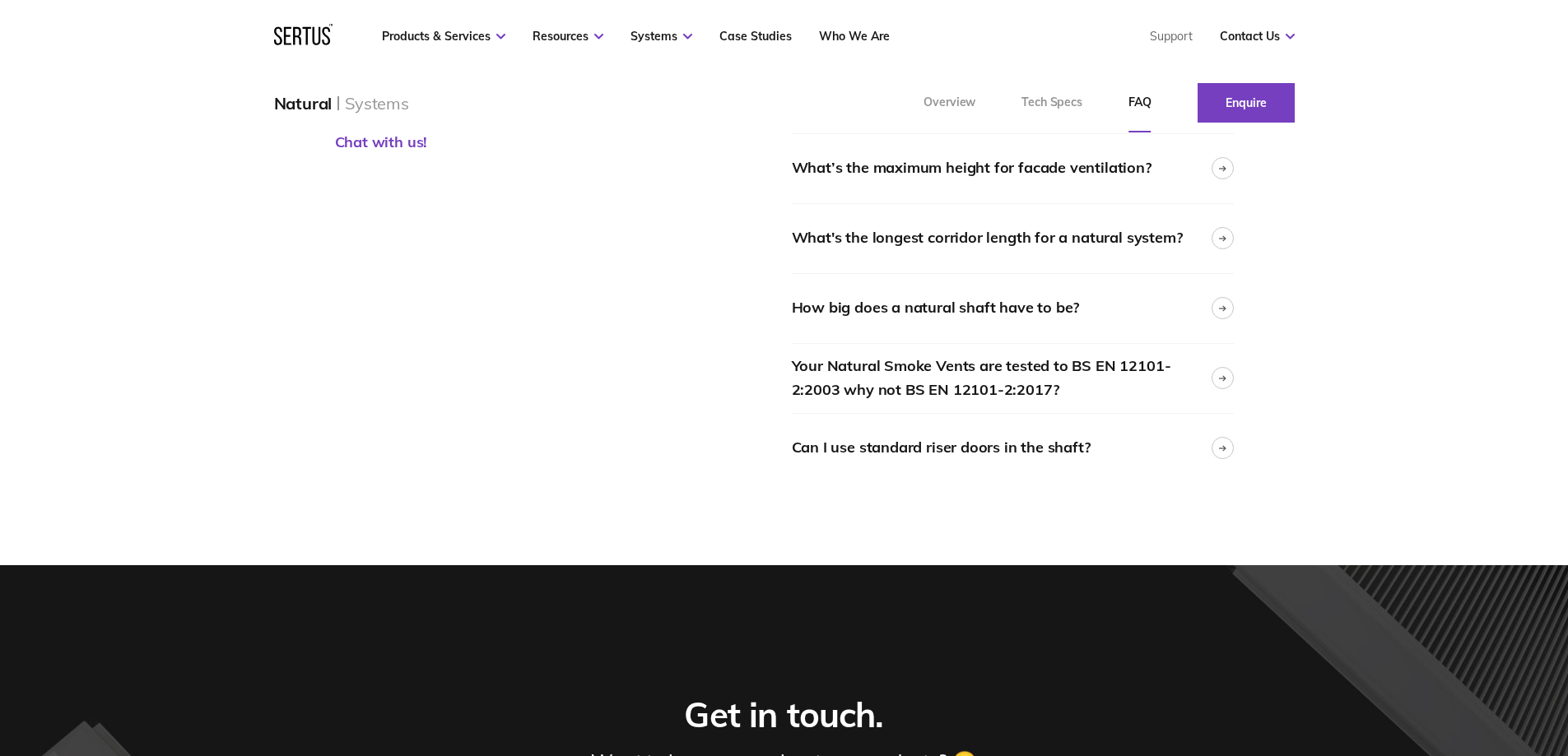
scroll to position [329, 0]
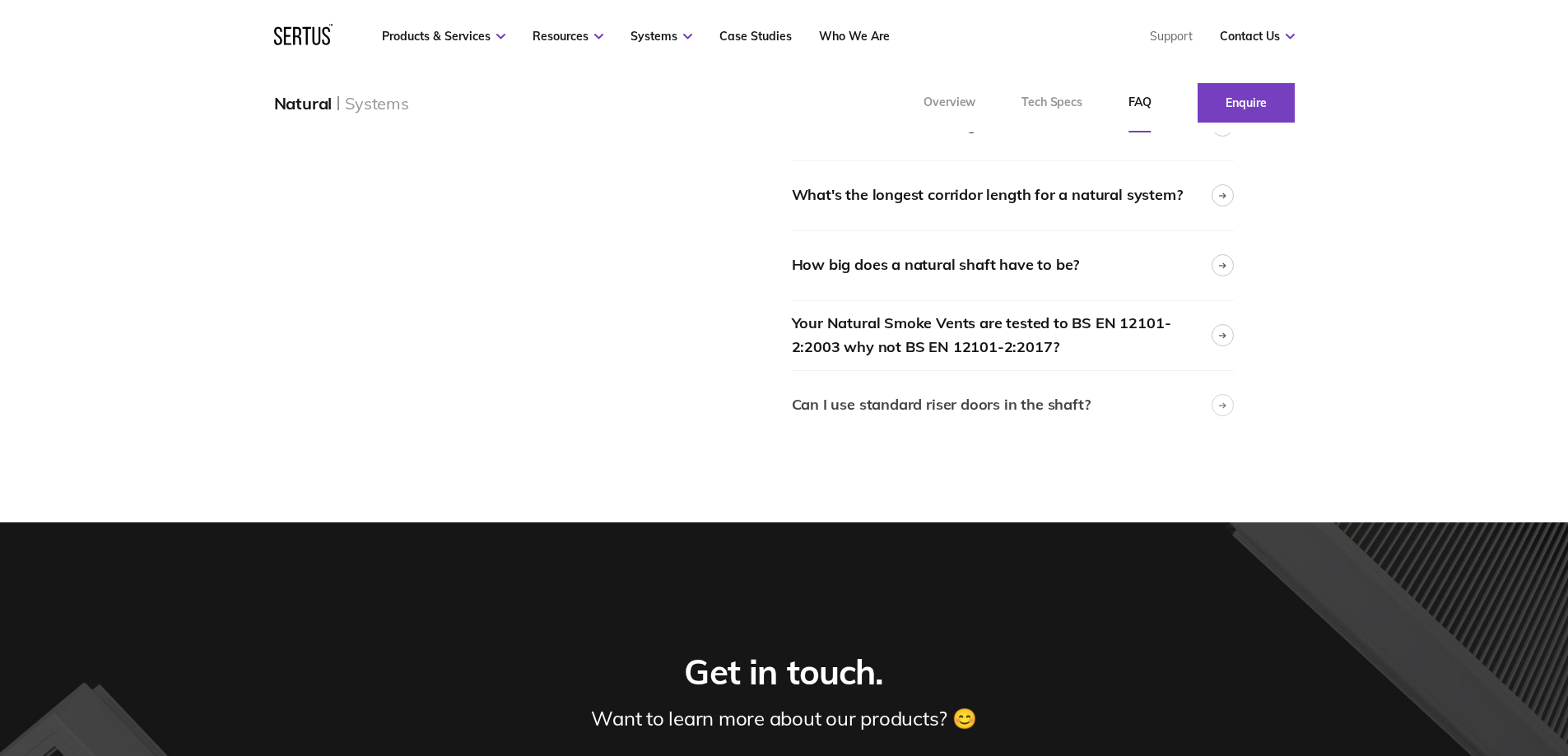
click at [1090, 405] on div "Can I use standard riser doors in the shaft?" at bounding box center [1013, 405] width 442 height 69
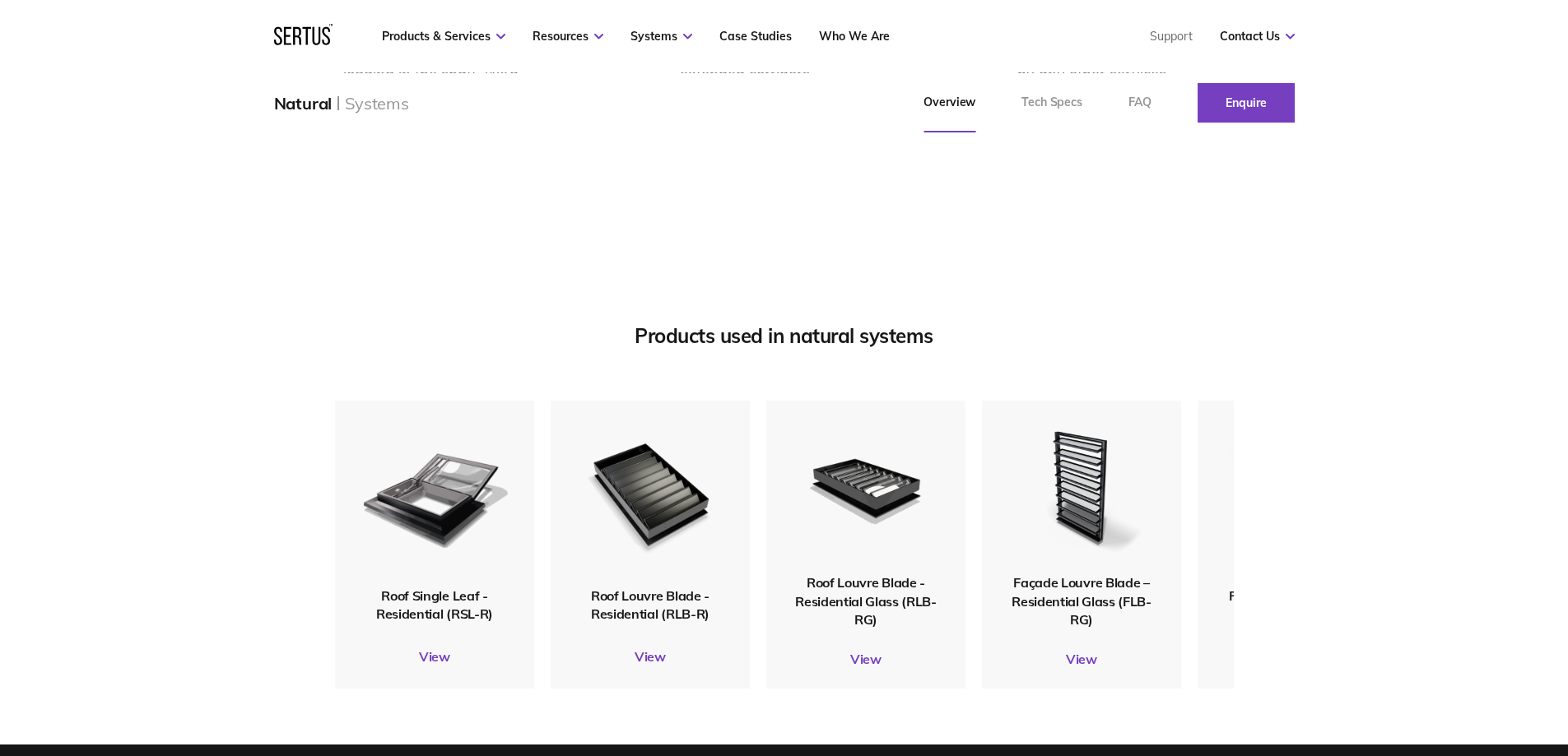
scroll to position [1976, 0]
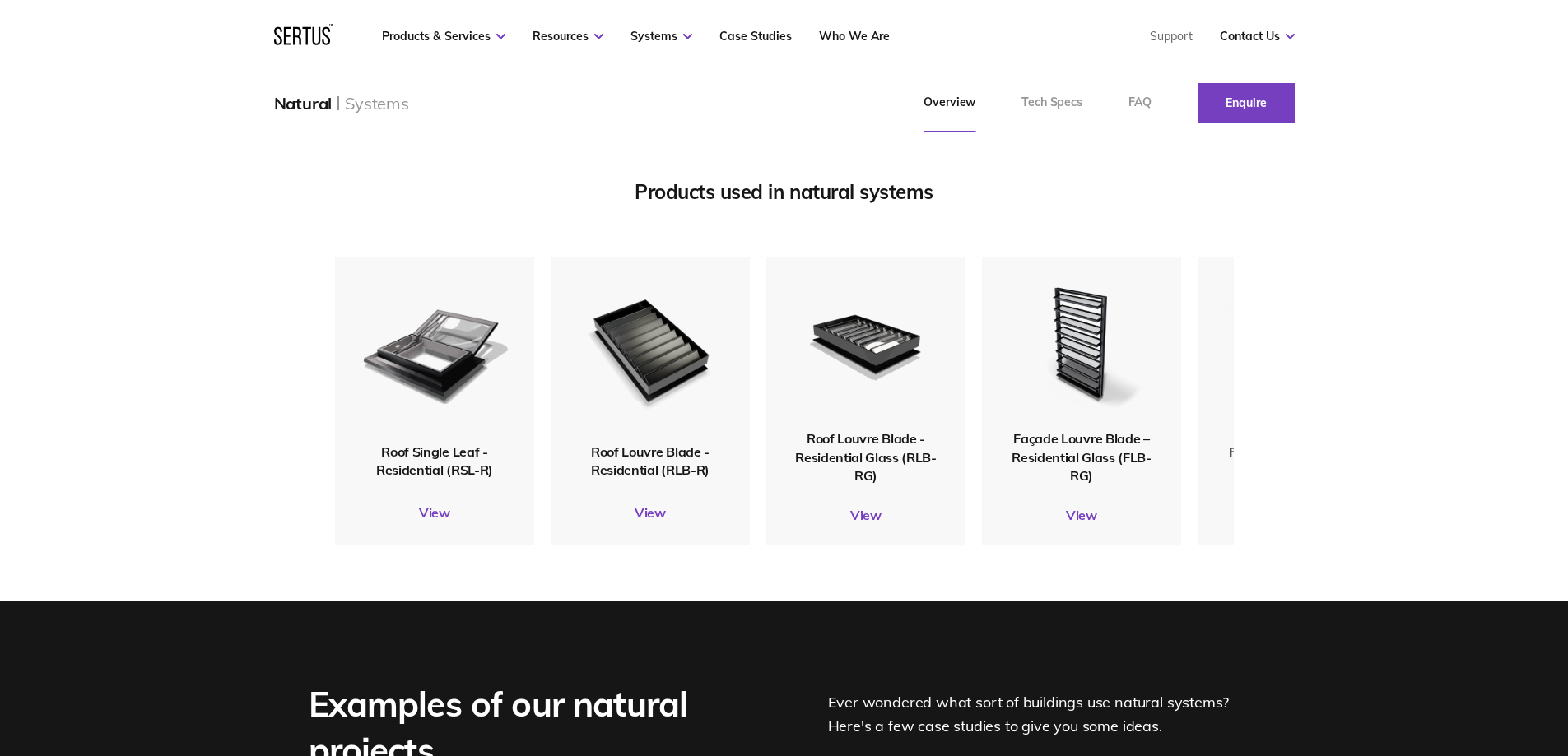
click at [233, 446] on div "Products used in natural systems Roof Single Leaf - Residential (RSL-R) View Ro…" at bounding box center [784, 357] width 1568 height 487
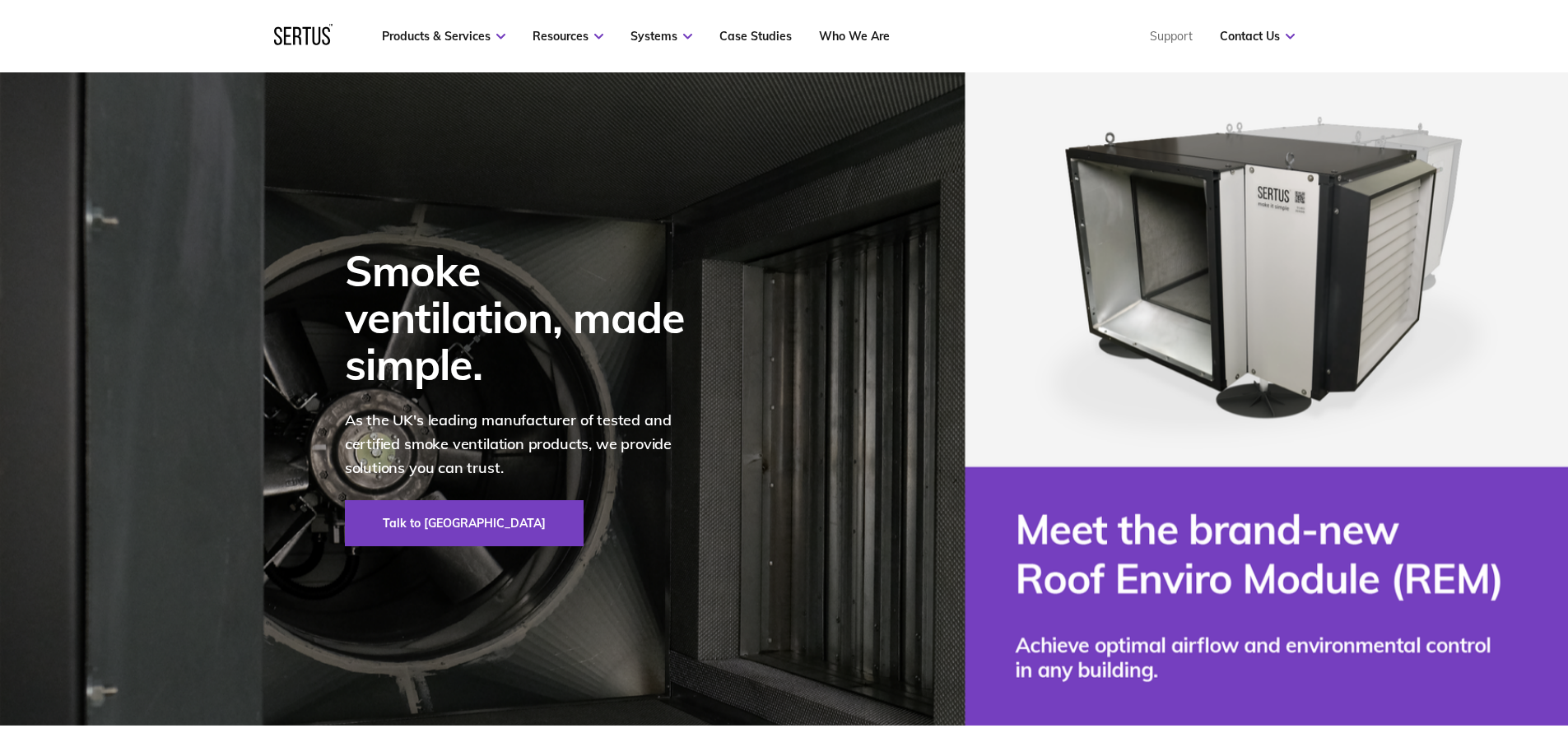
scroll to position [83, 0]
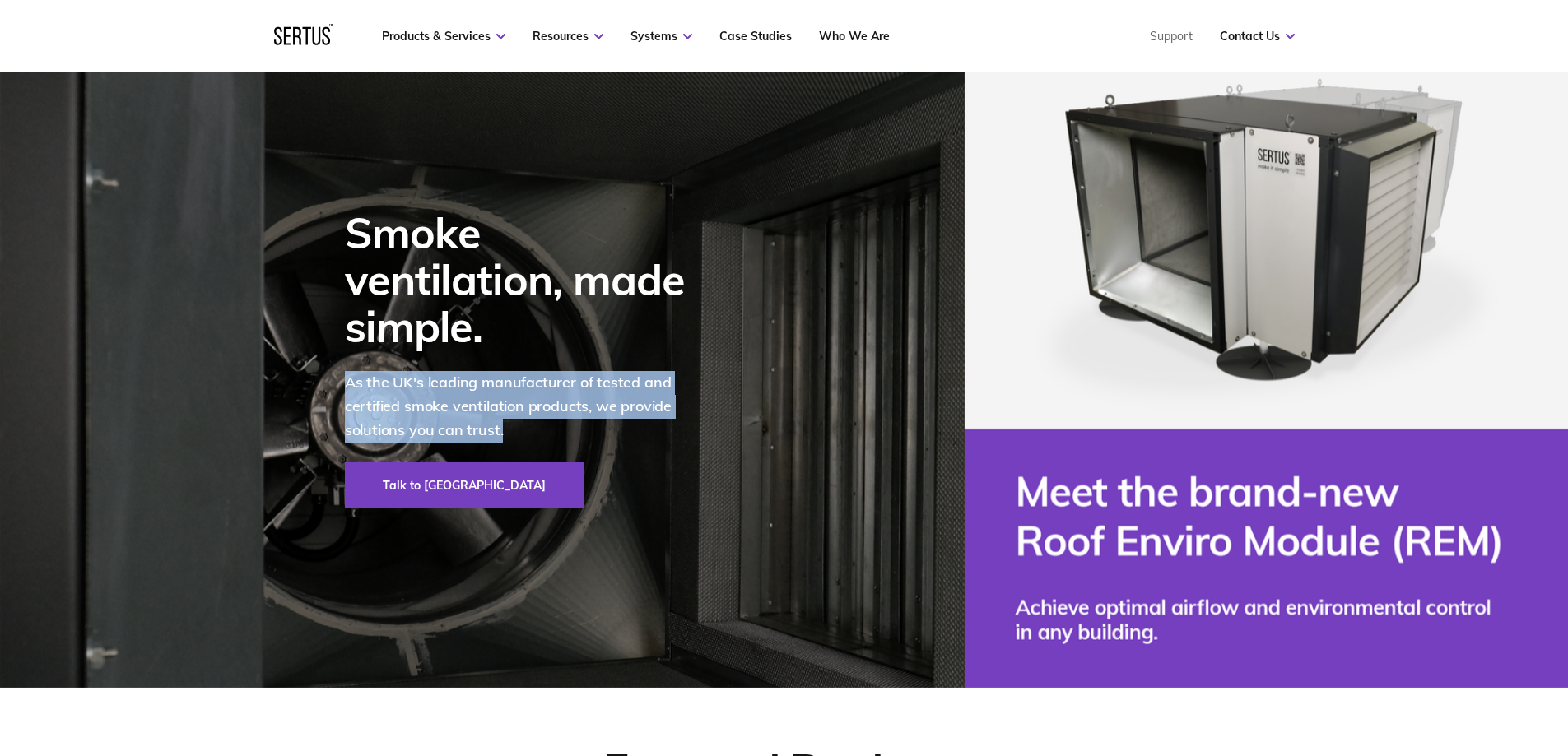
drag, startPoint x: 518, startPoint y: 406, endPoint x: 330, endPoint y: 368, distance: 191.8
click at [330, 368] on div "Smoke ventilation, made simple. As the UK's leading manufacturer of tested and …" at bounding box center [517, 359] width 430 height 658
click at [463, 371] on p "As the UK's leading manufacturer of tested and certified smoke ventilation prod…" at bounding box center [527, 406] width 362 height 71
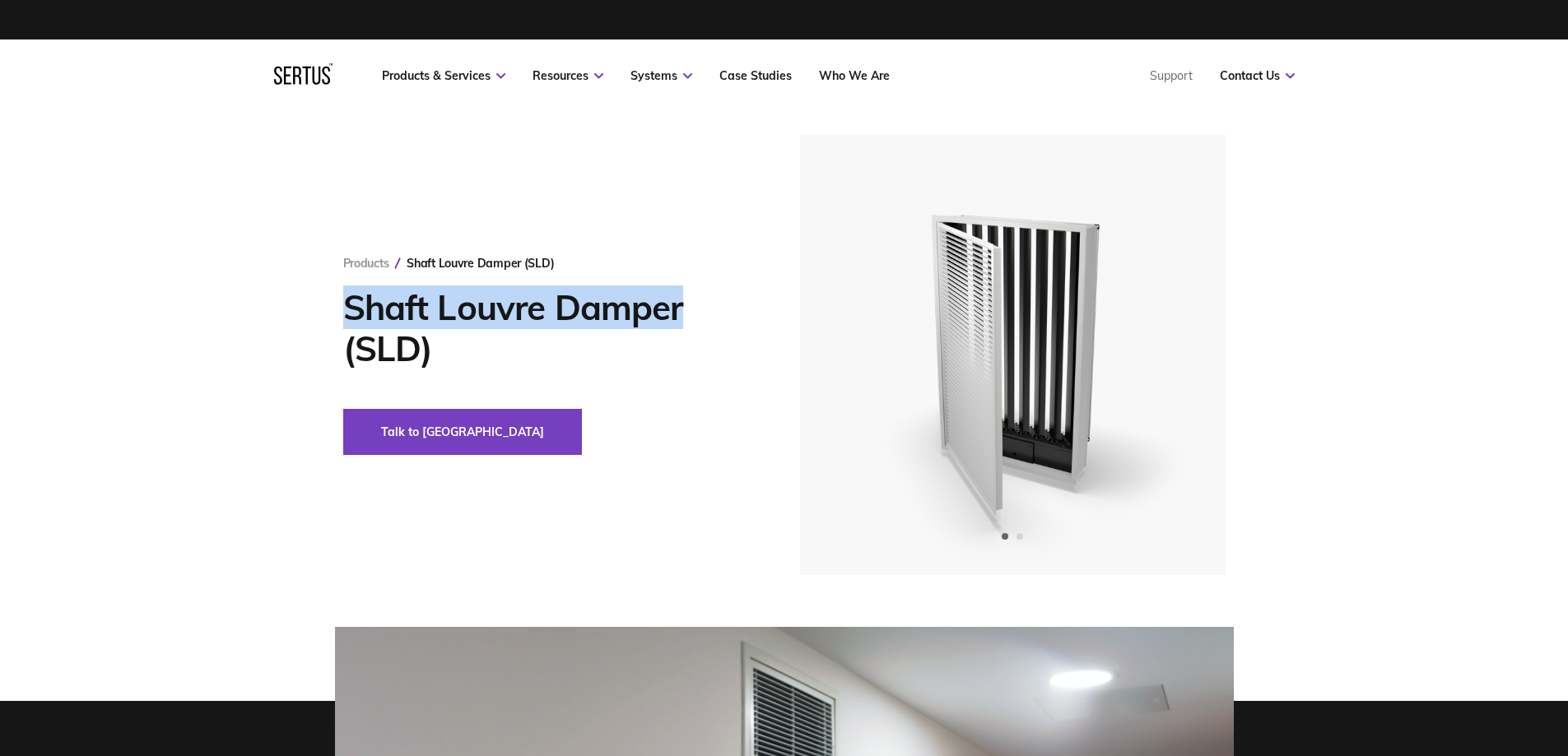
drag, startPoint x: 657, startPoint y: 311, endPoint x: 211, endPoint y: 373, distance: 450.3
click at [339, 301] on div "Products Shaft Louvre Damper (SLD) Shaft Louvre Damper (SLD) Talk to us" at bounding box center [785, 355] width 965 height 440
copy h1 "Shaft Louvre Damper"
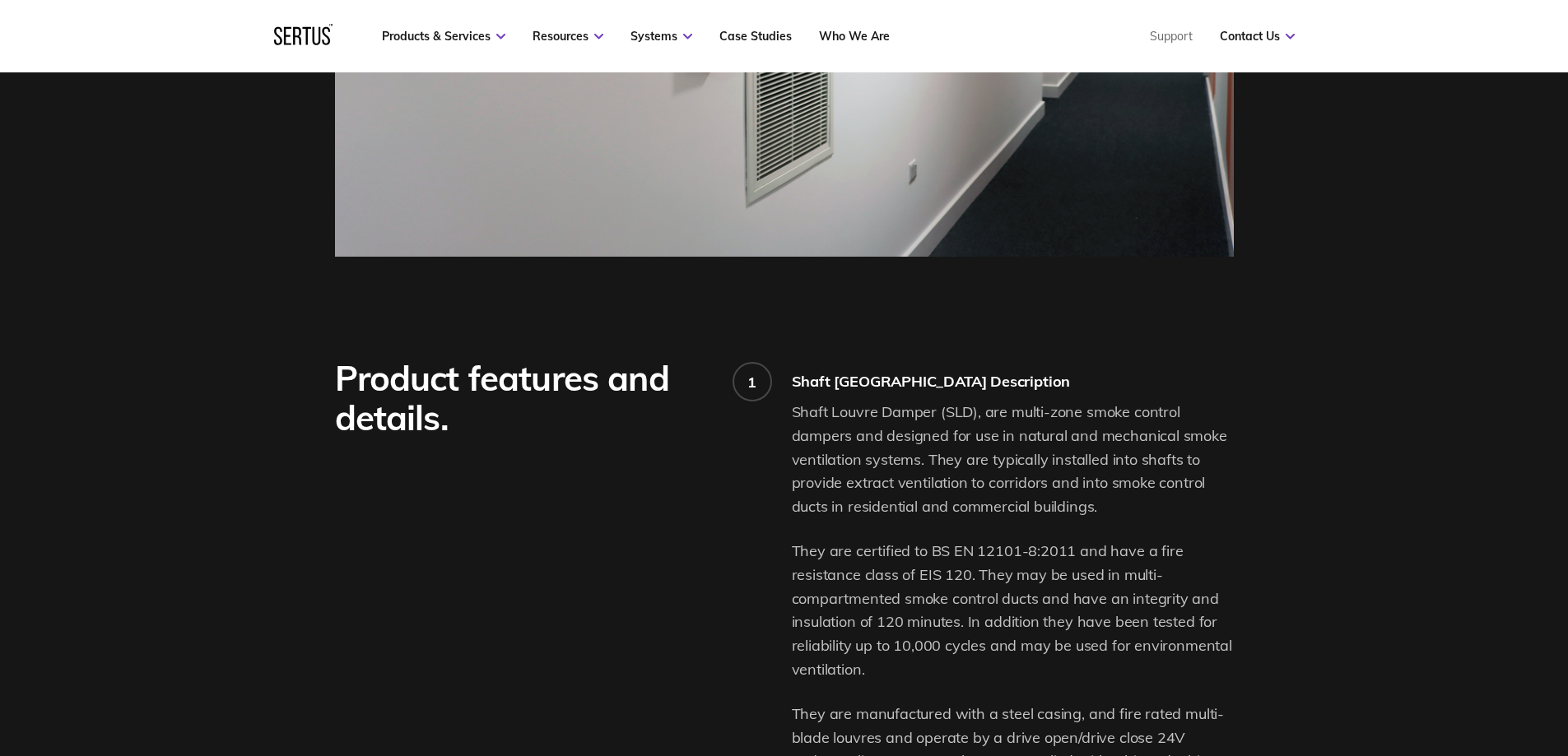
scroll to position [987, 0]
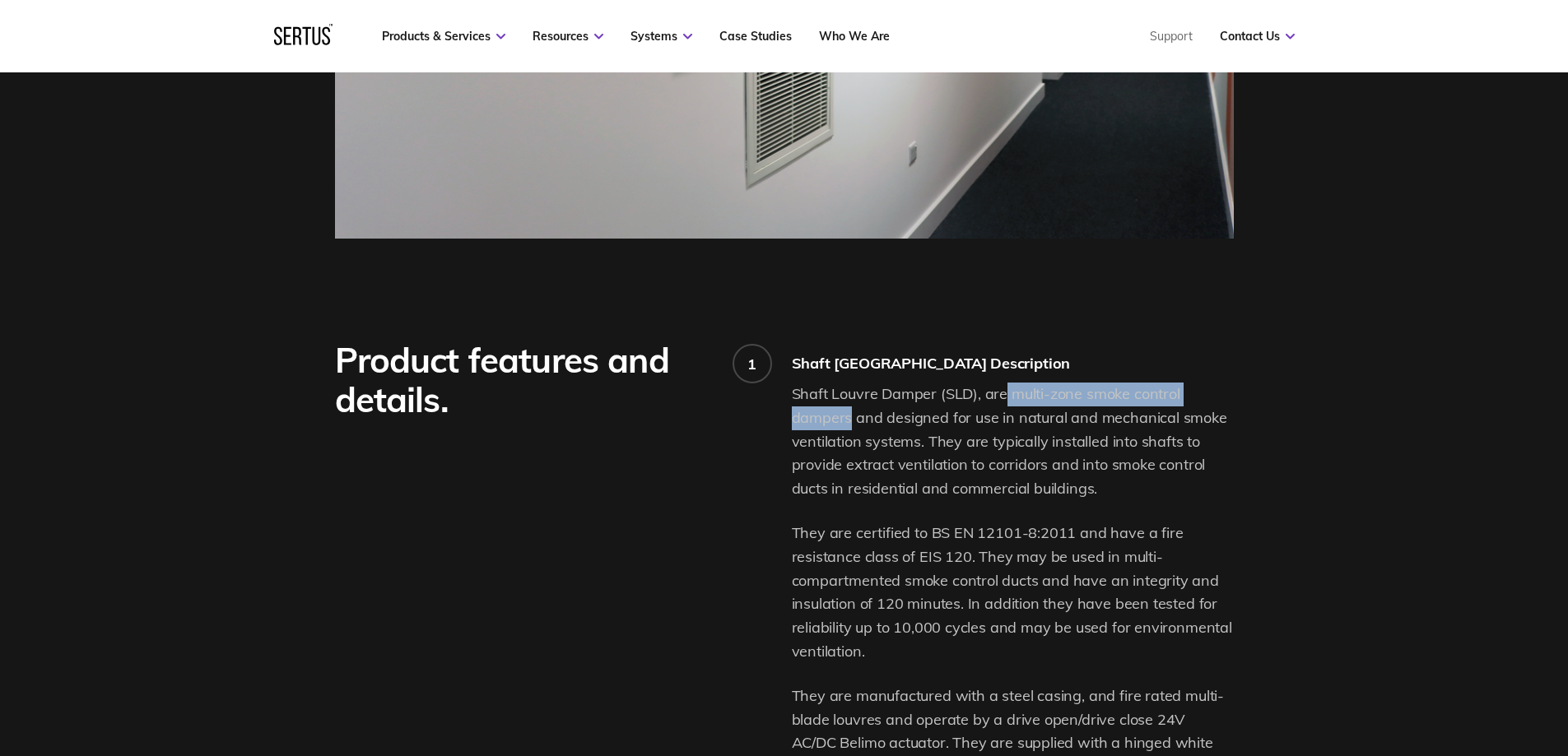
drag, startPoint x: 850, startPoint y: 415, endPoint x: 1006, endPoint y: 404, distance: 156.4
click at [1006, 404] on p "Shaft Louvre Damper (SLD), are multi-zone smoke control dampers and designed fo…" at bounding box center [1013, 442] width 442 height 118
click at [1007, 395] on p "Shaft Louvre Damper (SLD), are multi-zone smoke control dampers and designed fo…" at bounding box center [1013, 442] width 442 height 118
drag, startPoint x: 1009, startPoint y: 396, endPoint x: 1183, endPoint y: 397, distance: 174.0
click at [1183, 397] on p "Shaft Louvre Damper (SLD), are multi-zone smoke control dampers and designed fo…" at bounding box center [1013, 442] width 442 height 118
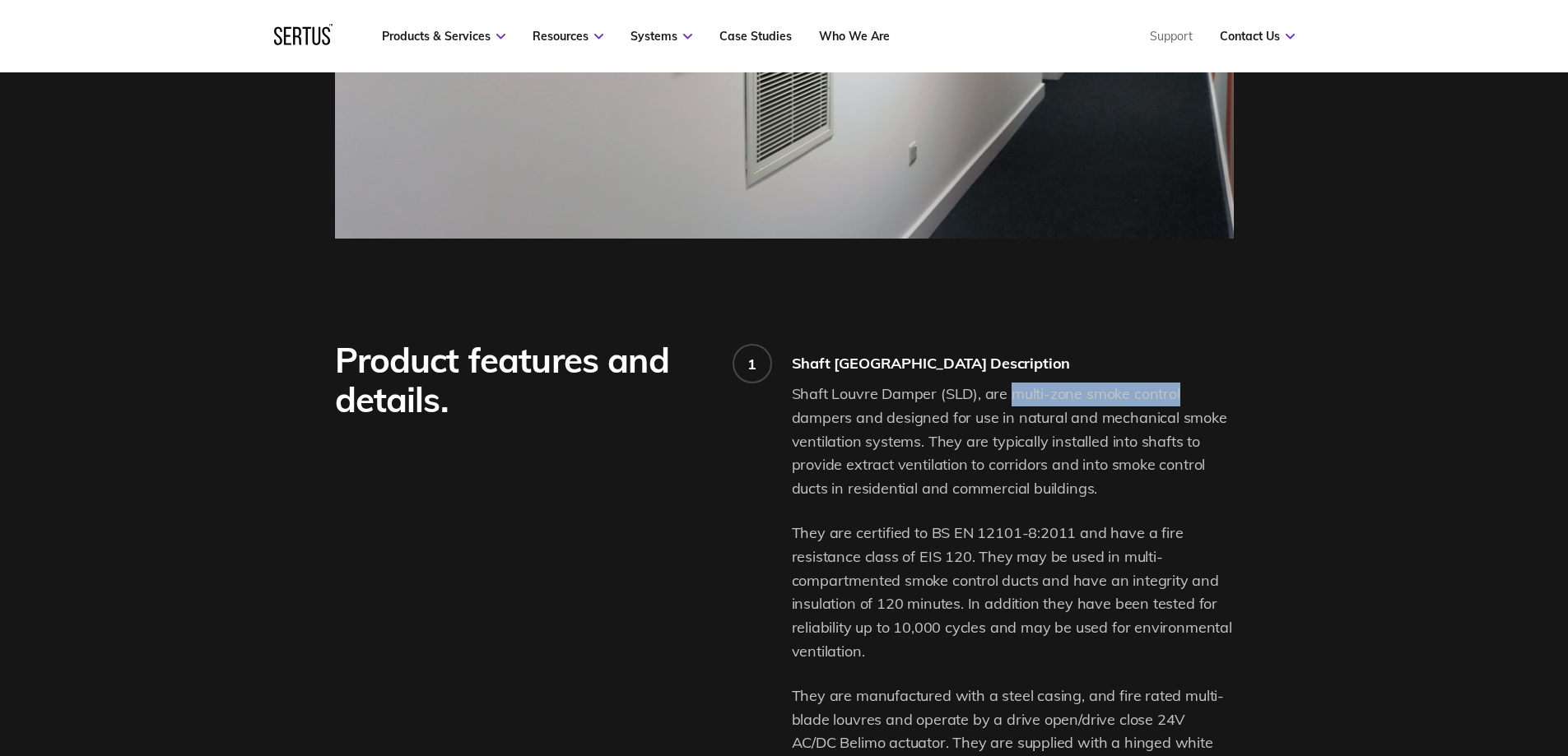
copy p "multi-zone smoke control"
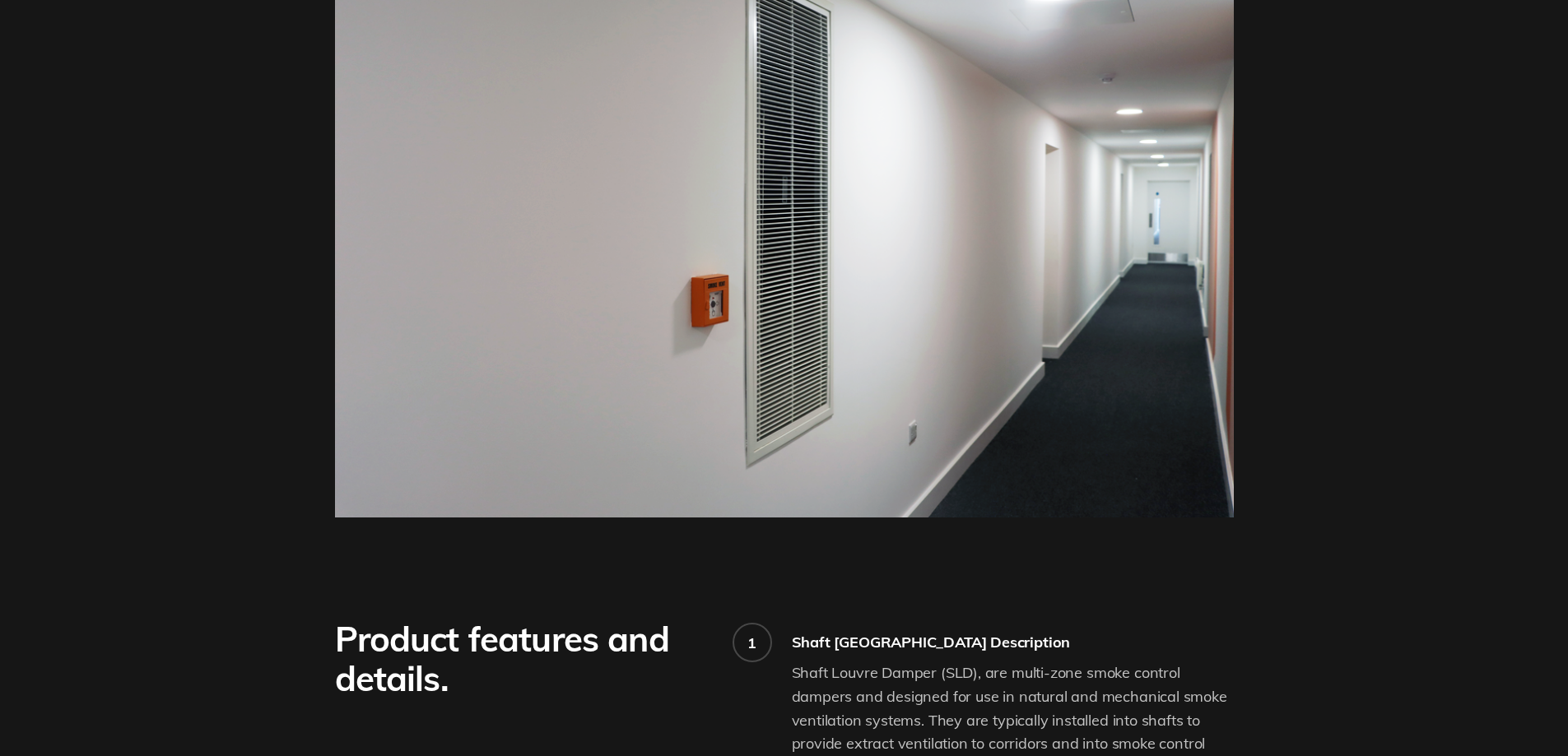
scroll to position [0, 0]
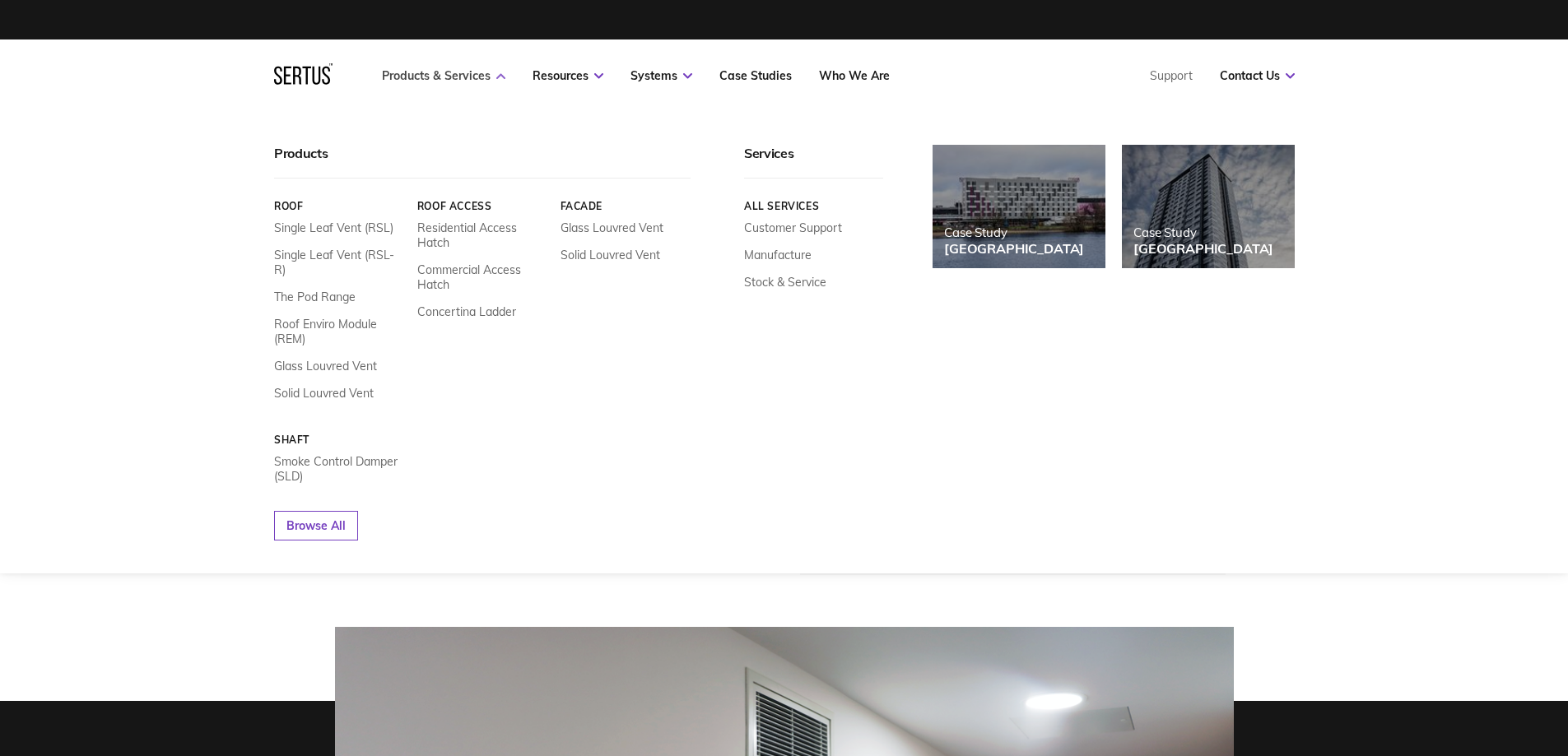
click at [436, 76] on link "Products & Services" at bounding box center [444, 75] width 124 height 15
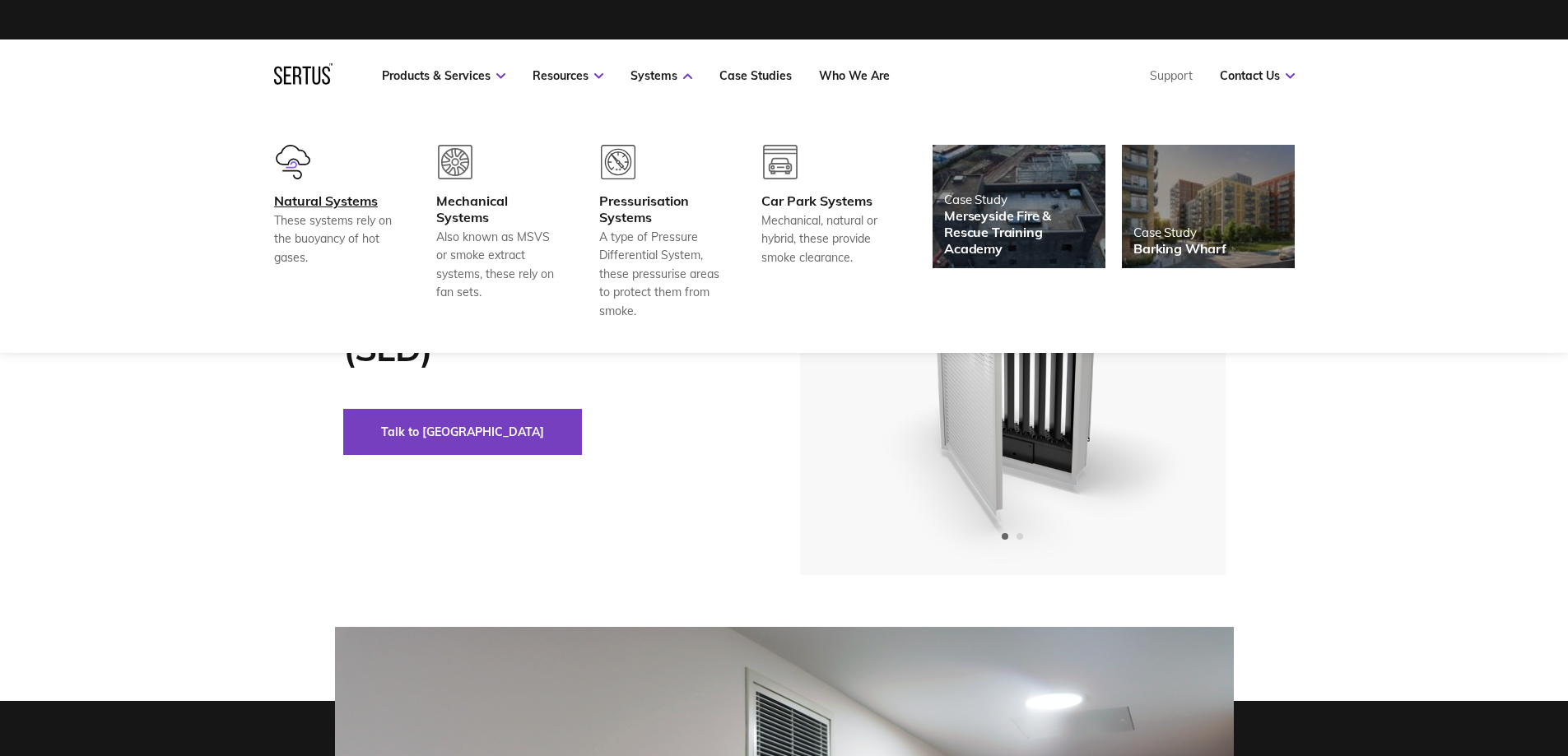
click at [335, 207] on div "Natural Systems" at bounding box center [335, 201] width 122 height 16
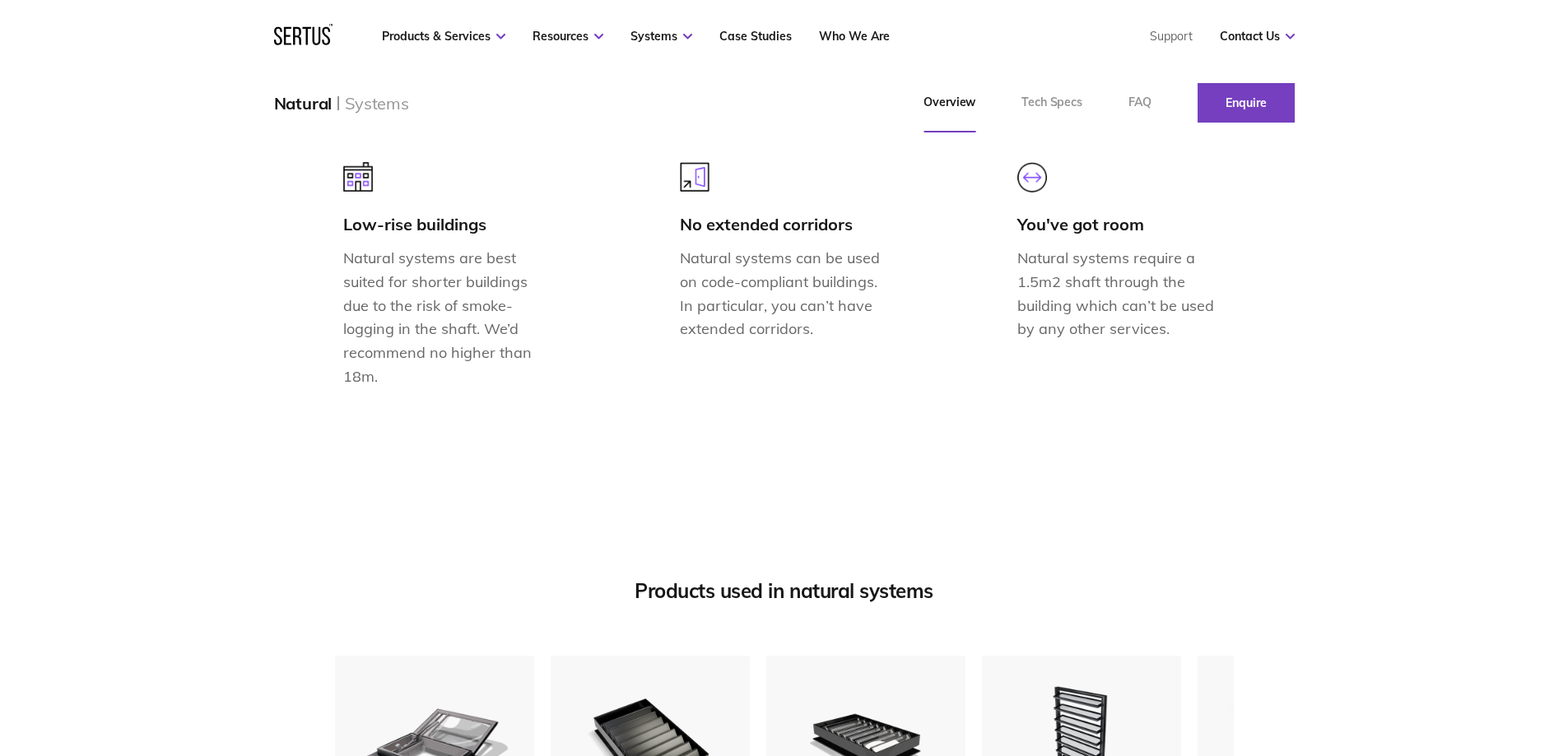
scroll to position [1976, 0]
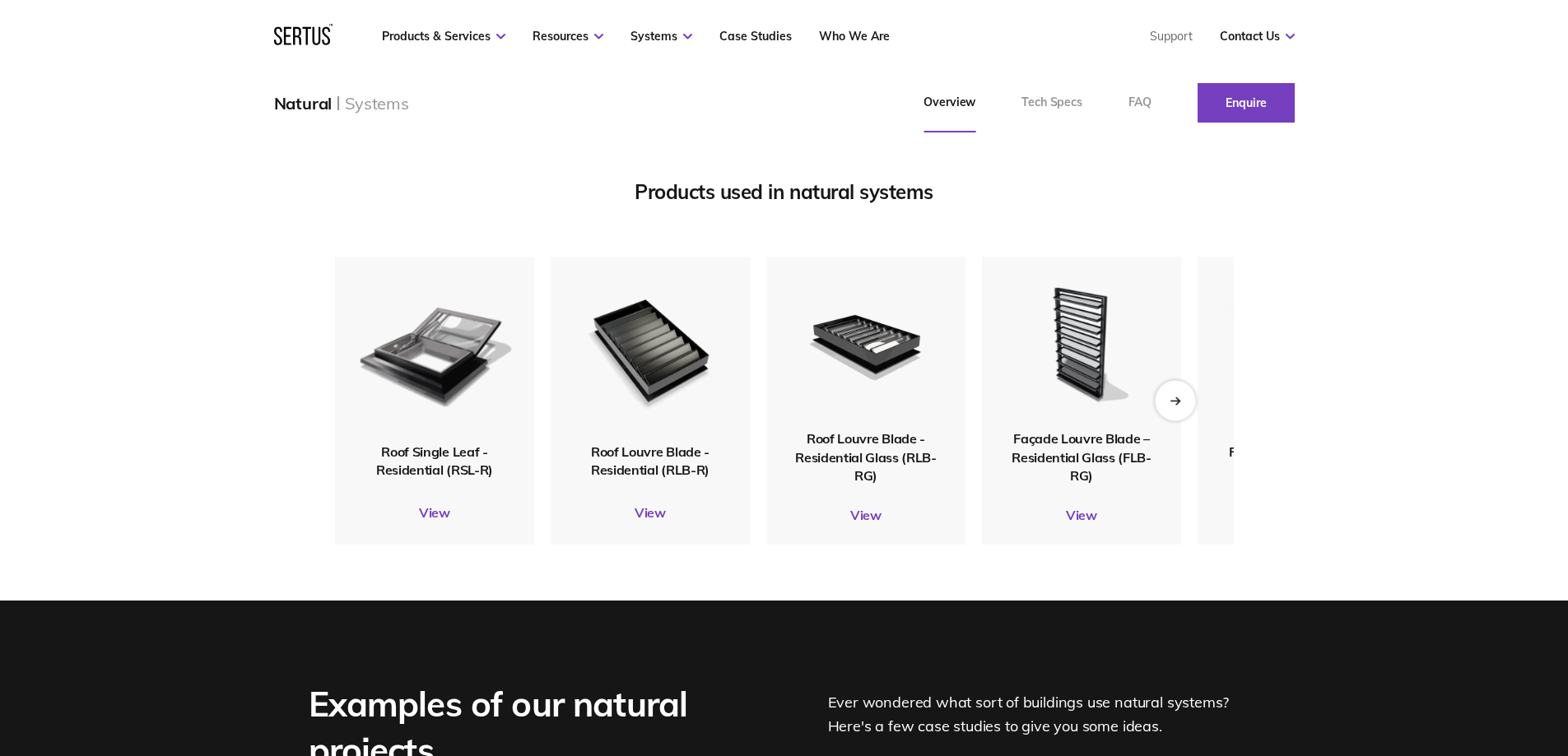
click at [1166, 421] on div "Next slide" at bounding box center [1175, 400] width 40 height 40
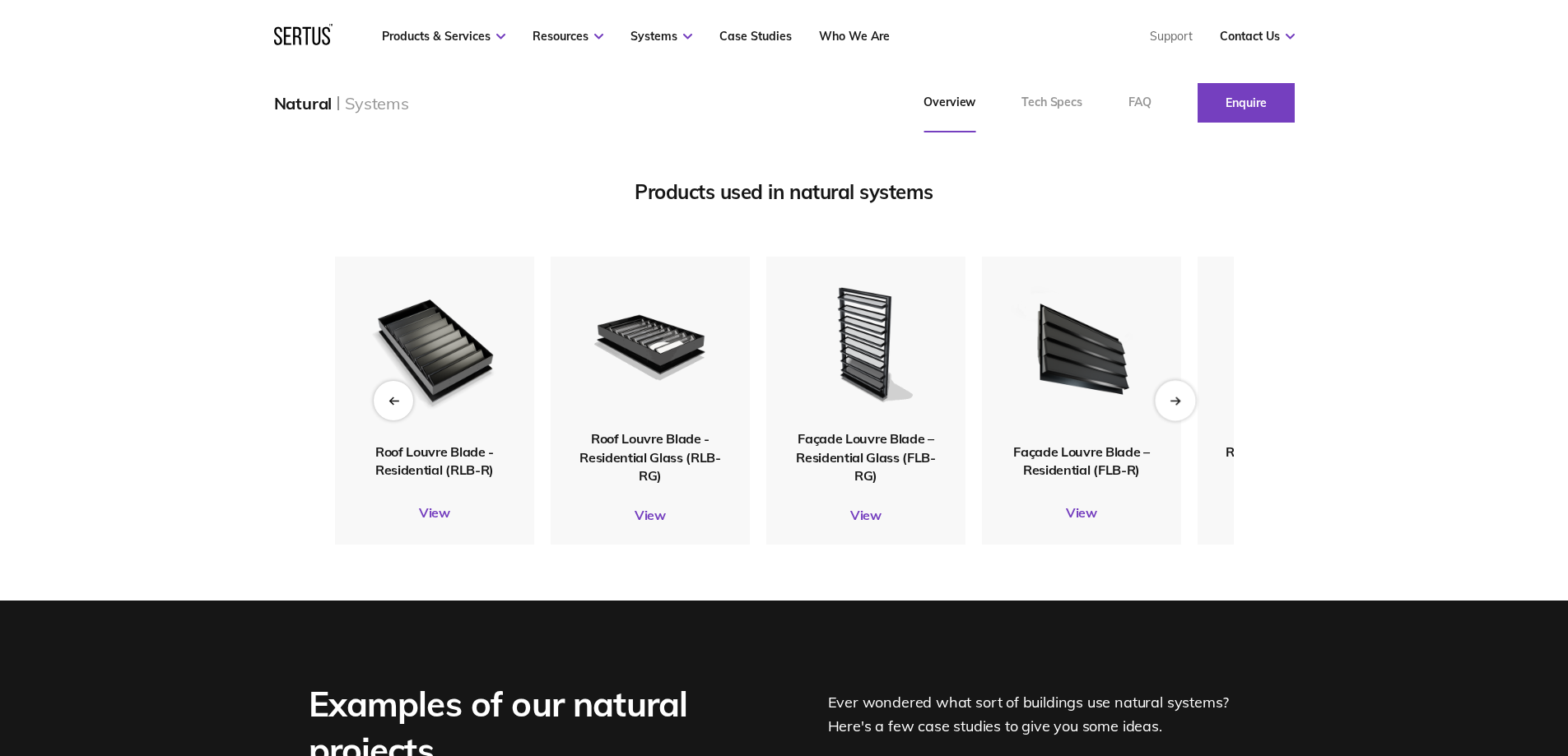
click at [1172, 421] on div "Next slide" at bounding box center [1175, 400] width 40 height 40
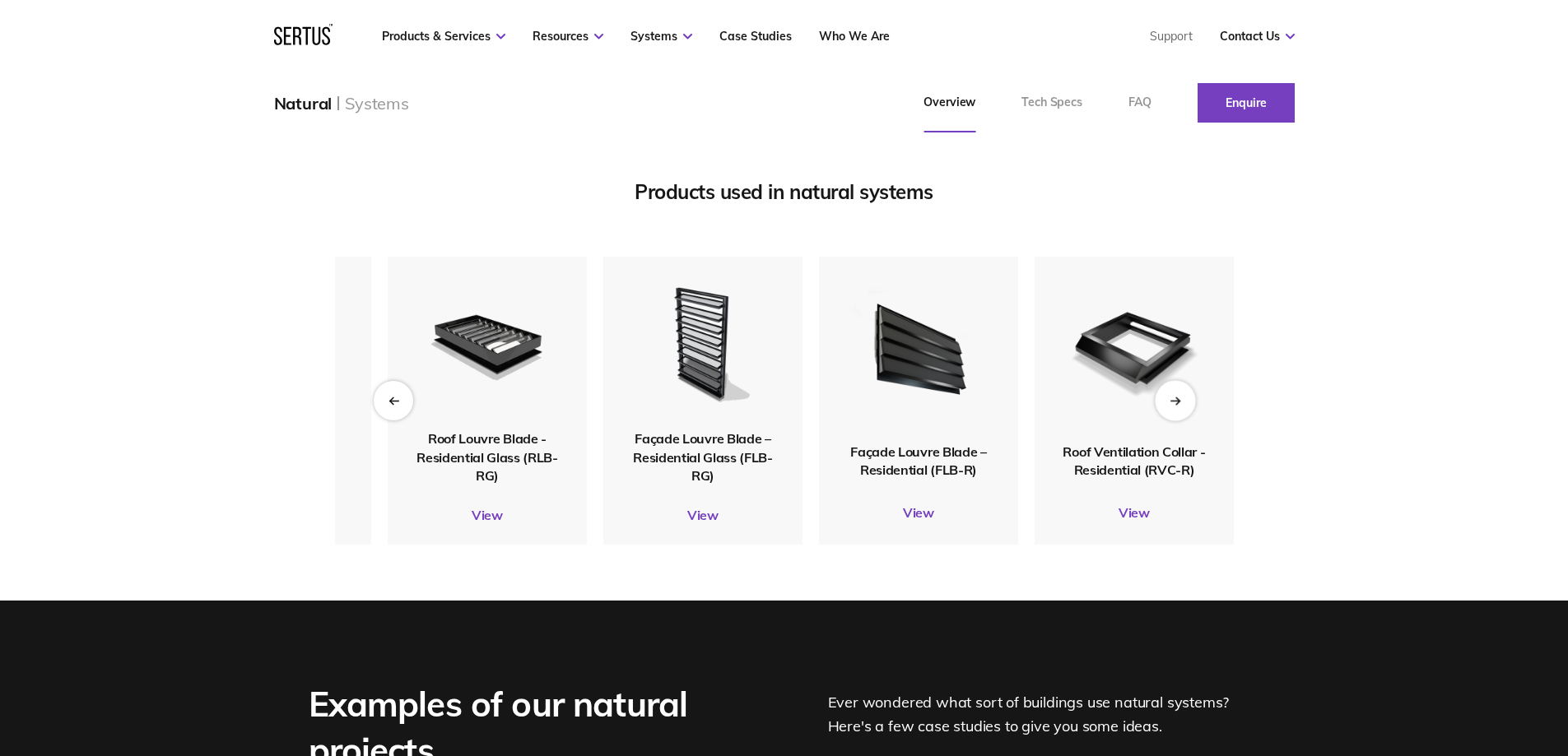
click at [1172, 421] on div "Next slide" at bounding box center [1175, 400] width 40 height 40
click at [1174, 421] on div "Next slide" at bounding box center [1175, 400] width 40 height 40
click at [396, 421] on div "Previous slide" at bounding box center [393, 400] width 40 height 40
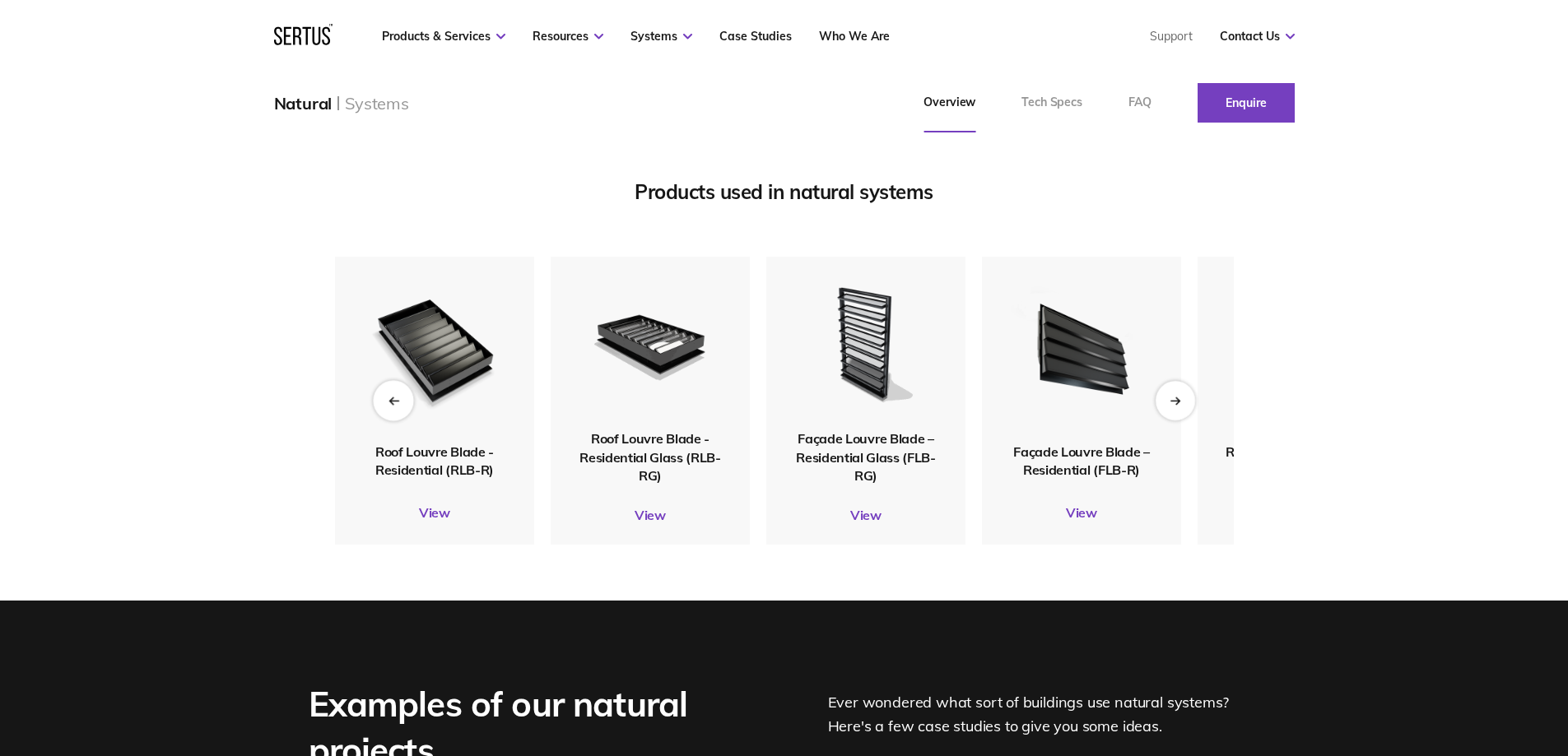
click at [396, 421] on div "Previous slide" at bounding box center [393, 400] width 40 height 40
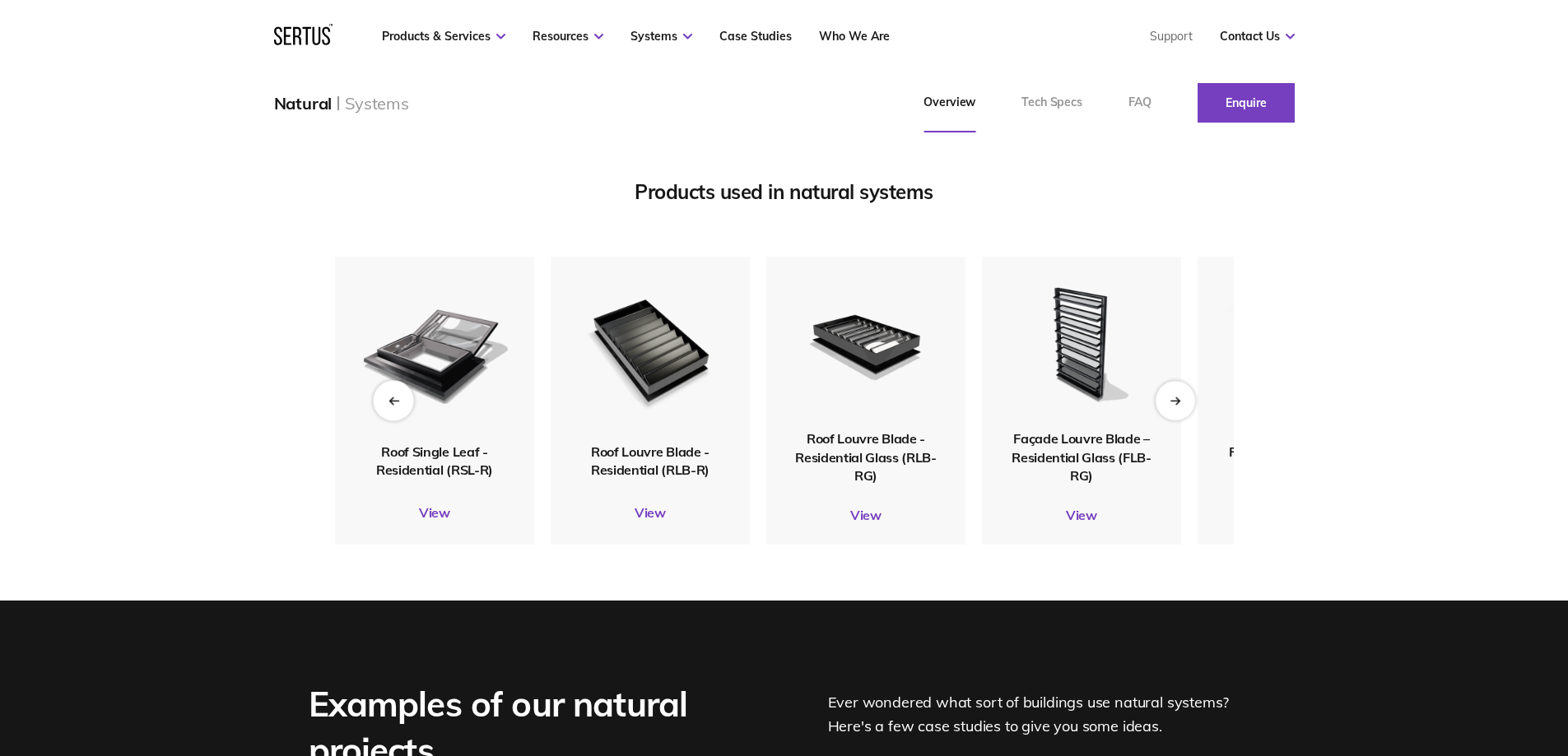
click at [396, 421] on div "Previous slide" at bounding box center [393, 400] width 40 height 40
click at [318, 392] on div "Products used in natural systems Roof Single Leaf - Residential (RSL-R) View Ro…" at bounding box center [785, 361] width 965 height 365
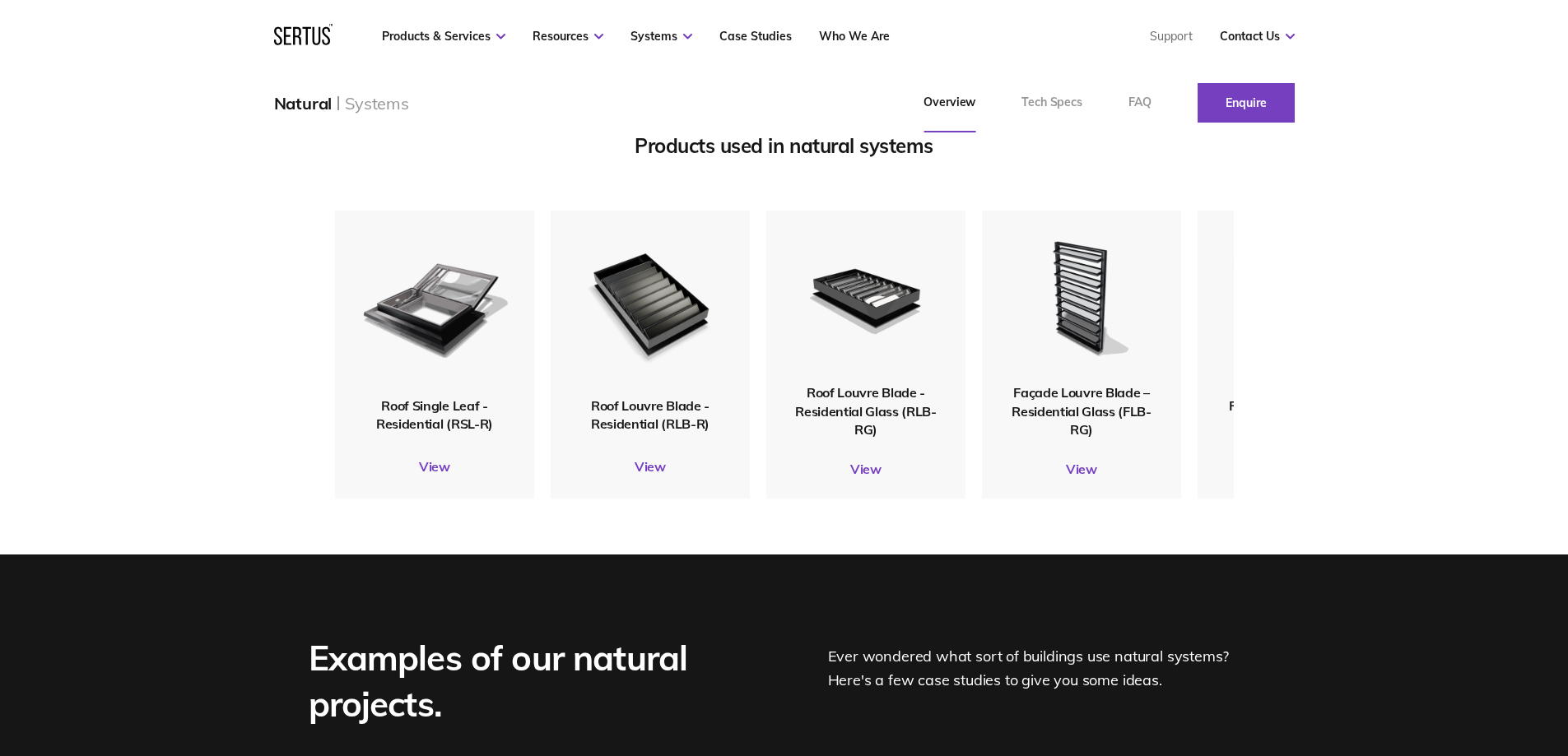
scroll to position [2057, 0]
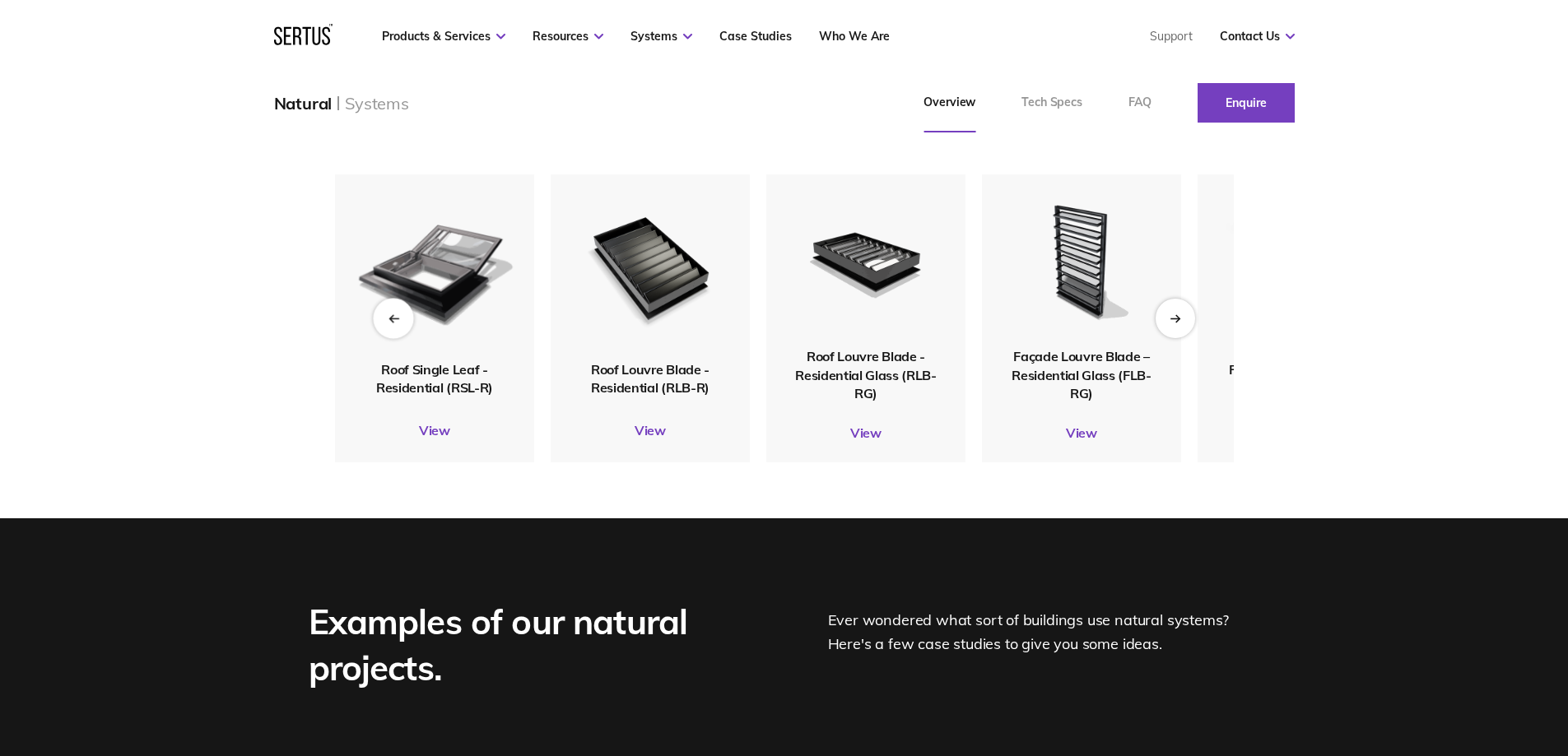
click at [394, 338] on div "Previous slide" at bounding box center [393, 317] width 40 height 40
click at [1179, 323] on icon "Next slide" at bounding box center [1175, 318] width 11 height 9
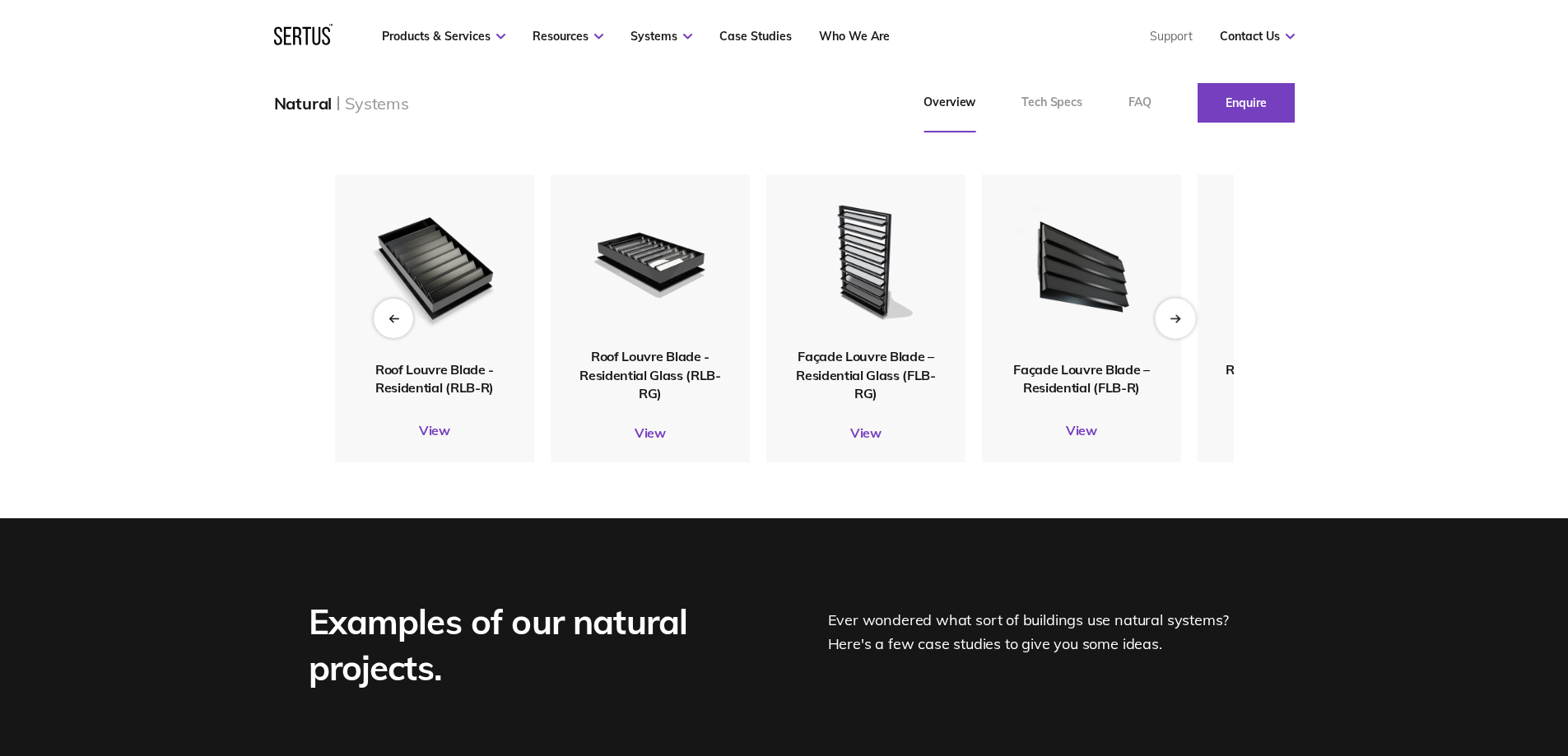
click at [1179, 323] on icon "Next slide" at bounding box center [1175, 318] width 11 height 9
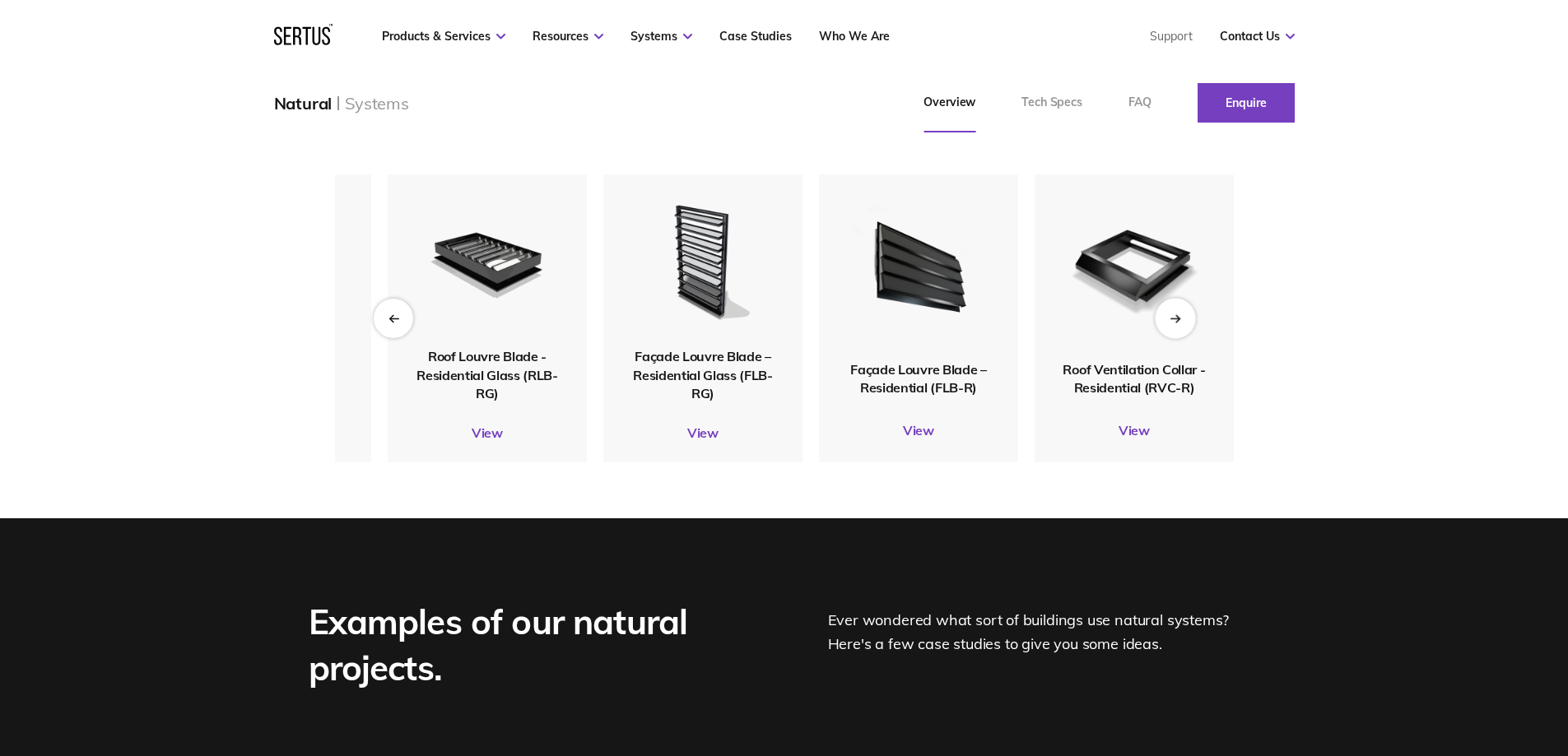
click at [1179, 323] on icon "Next slide" at bounding box center [1175, 318] width 11 height 9
click at [187, 421] on div "Products used in natural systems Roof Single Leaf - Residential (RSL-R) View Ro…" at bounding box center [784, 274] width 1568 height 487
drag, startPoint x: 181, startPoint y: 391, endPoint x: 188, endPoint y: 399, distance: 10.6
click at [181, 391] on div "Products used in natural systems Roof Single Leaf - Residential (RSL-R) View Ro…" at bounding box center [784, 274] width 1568 height 487
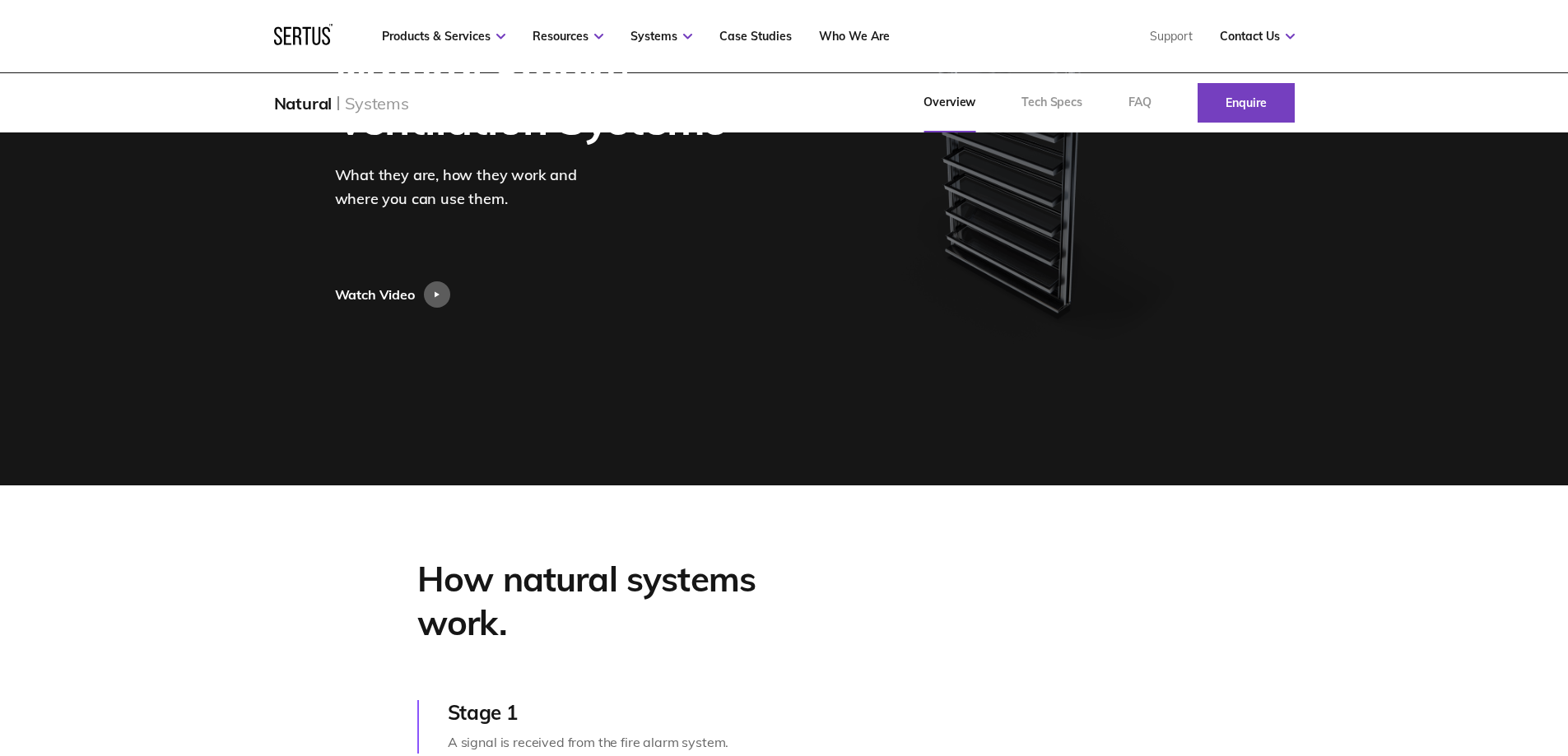
scroll to position [0, 0]
